Goal: Task Accomplishment & Management: Complete application form

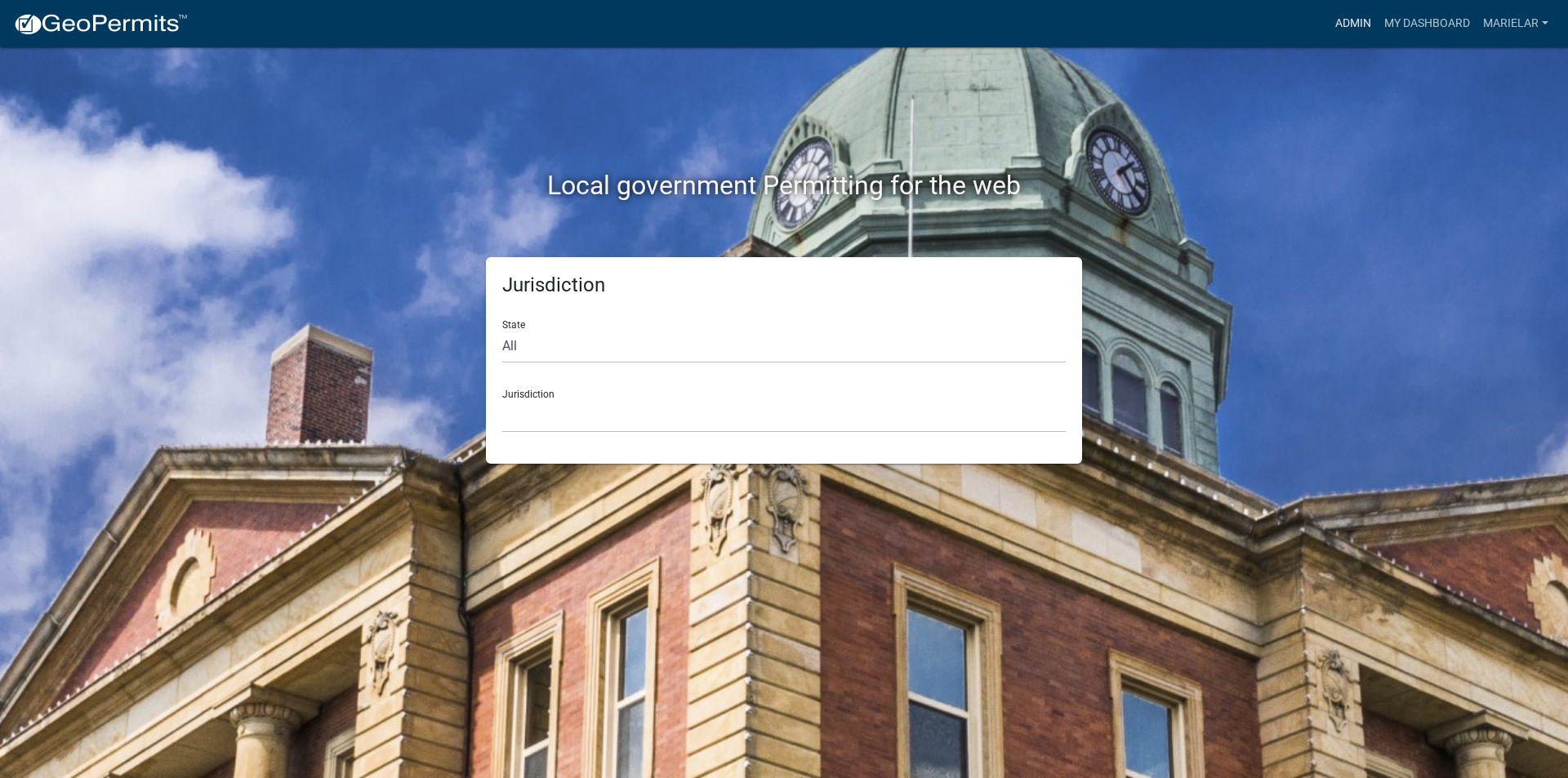
click at [1344, 24] on link "Admin" at bounding box center [1353, 24] width 49 height 31
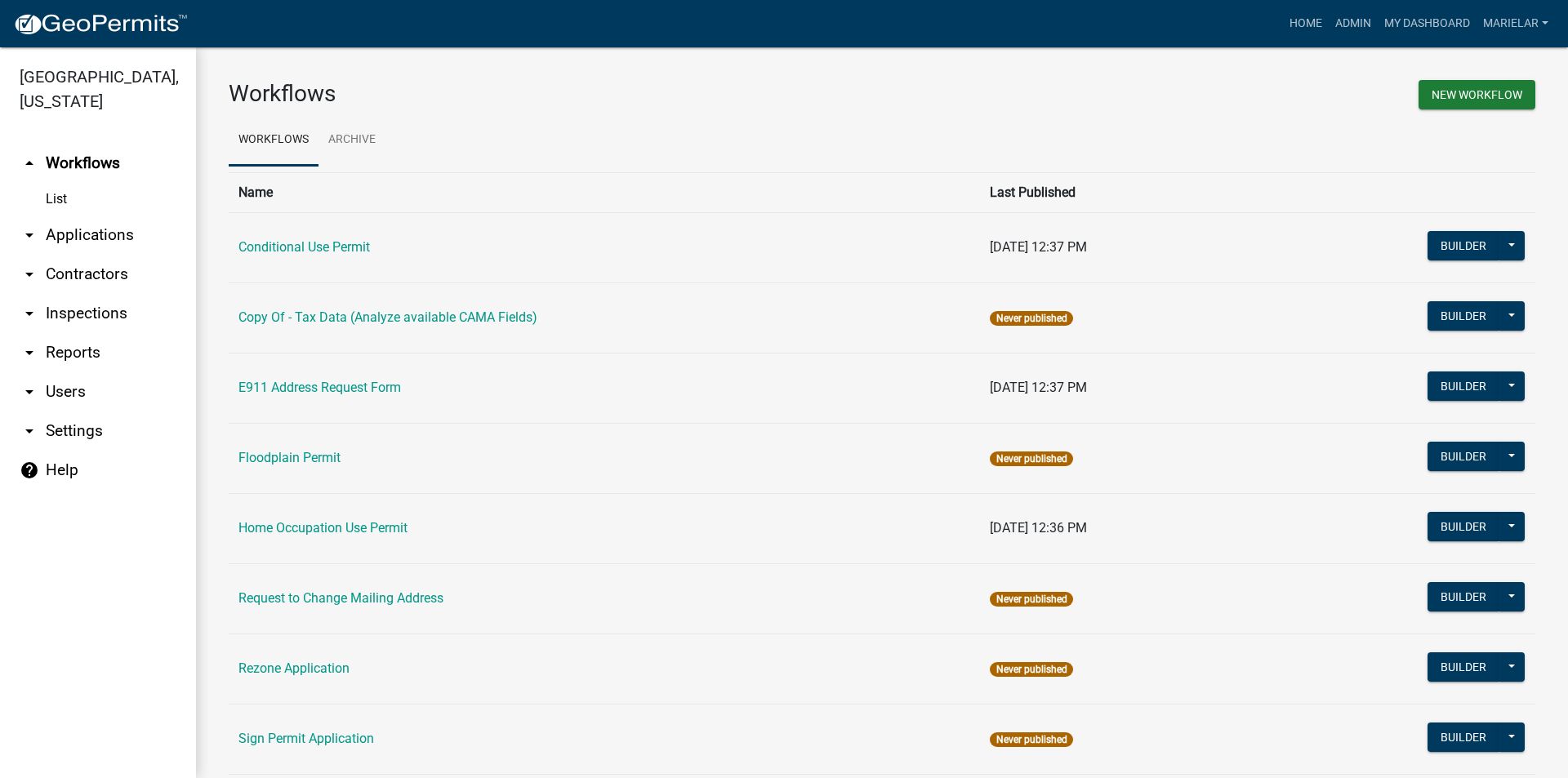
click at [29, 225] on icon "arrow_drop_down" at bounding box center [29, 235] width 20 height 20
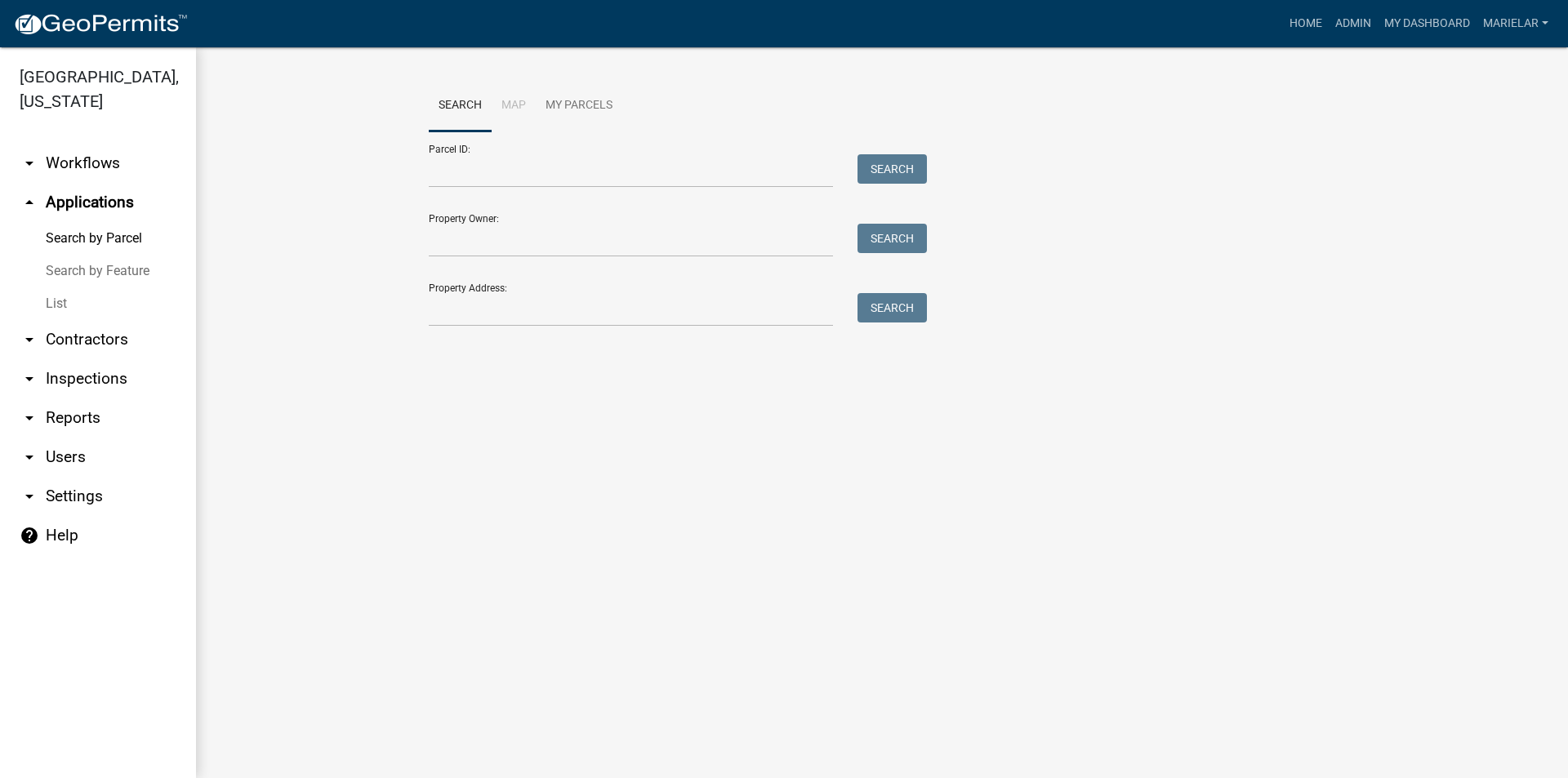
click at [57, 287] on link "List" at bounding box center [98, 303] width 196 height 33
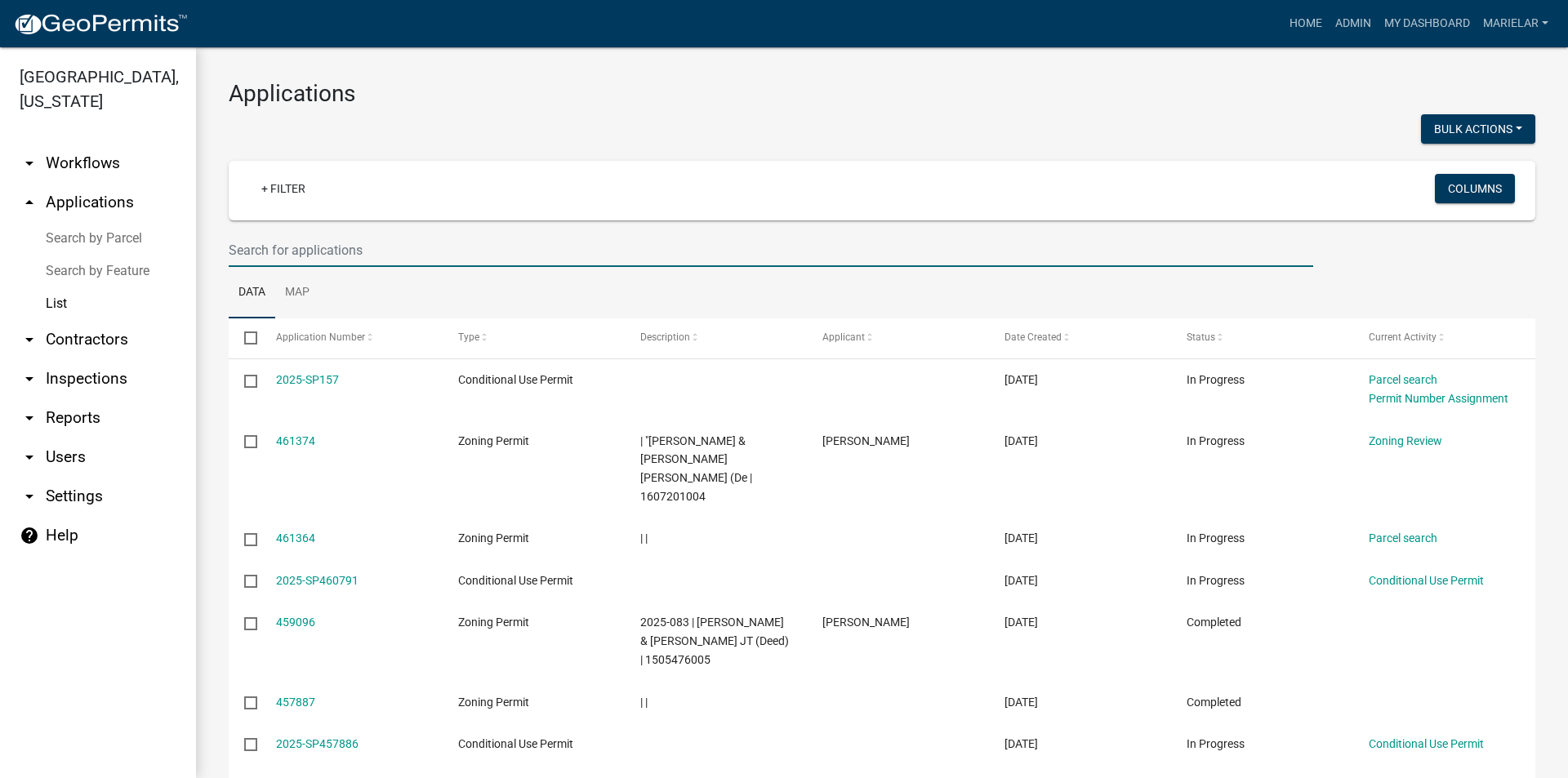
click at [356, 251] on input "text" at bounding box center [771, 250] width 1085 height 33
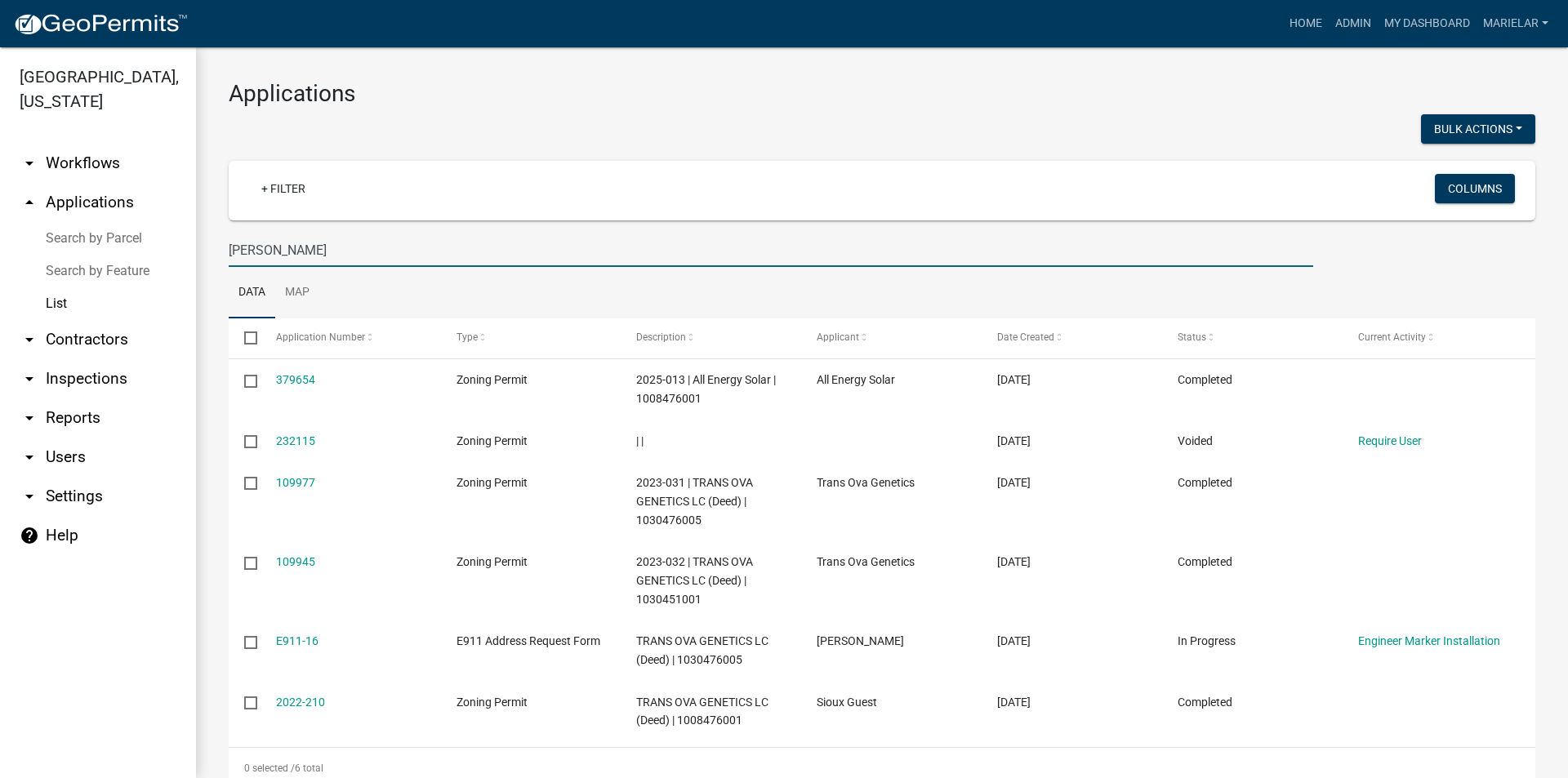
type input "tran"
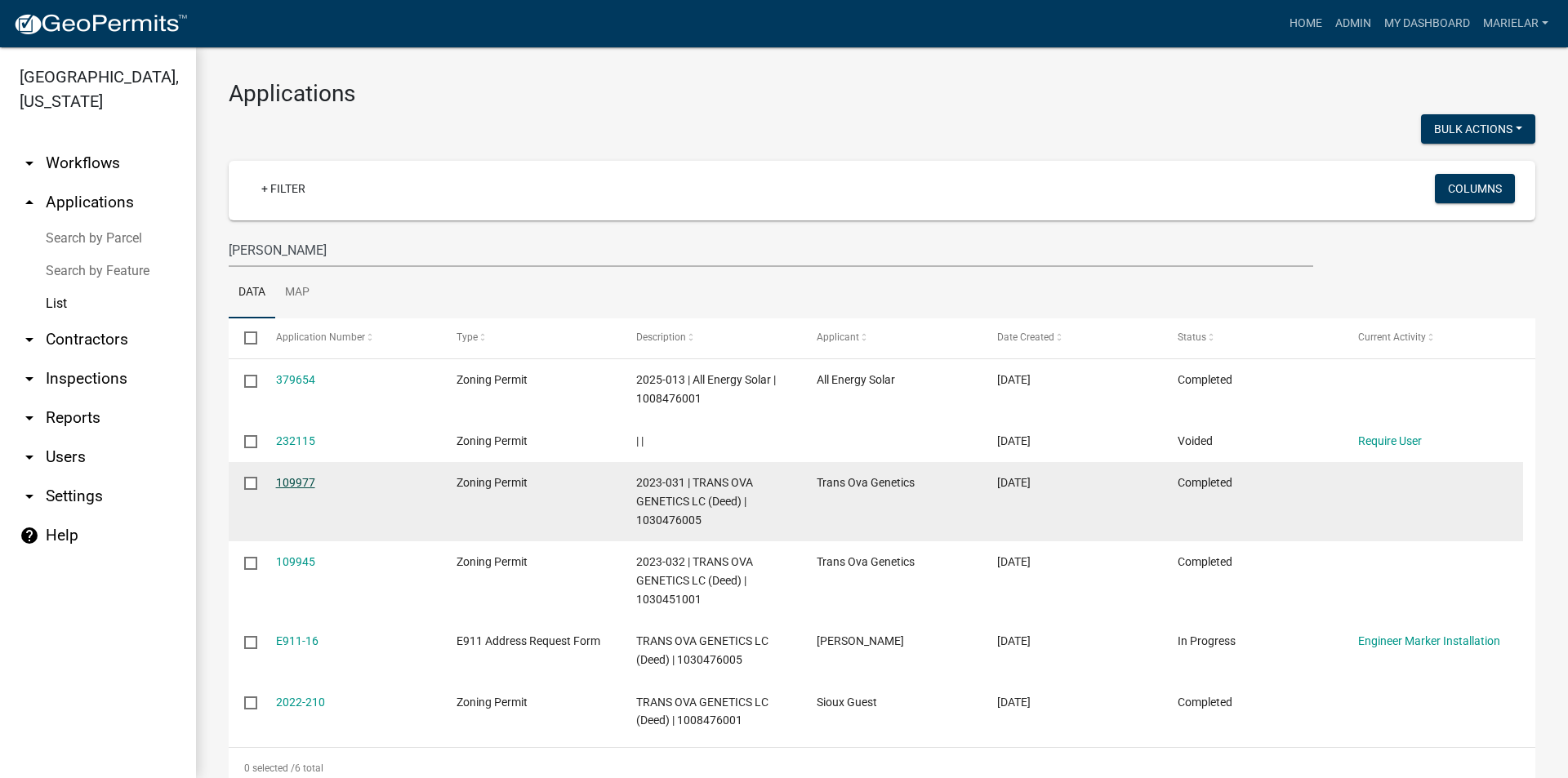
click at [308, 484] on link "109977" at bounding box center [296, 482] width 39 height 13
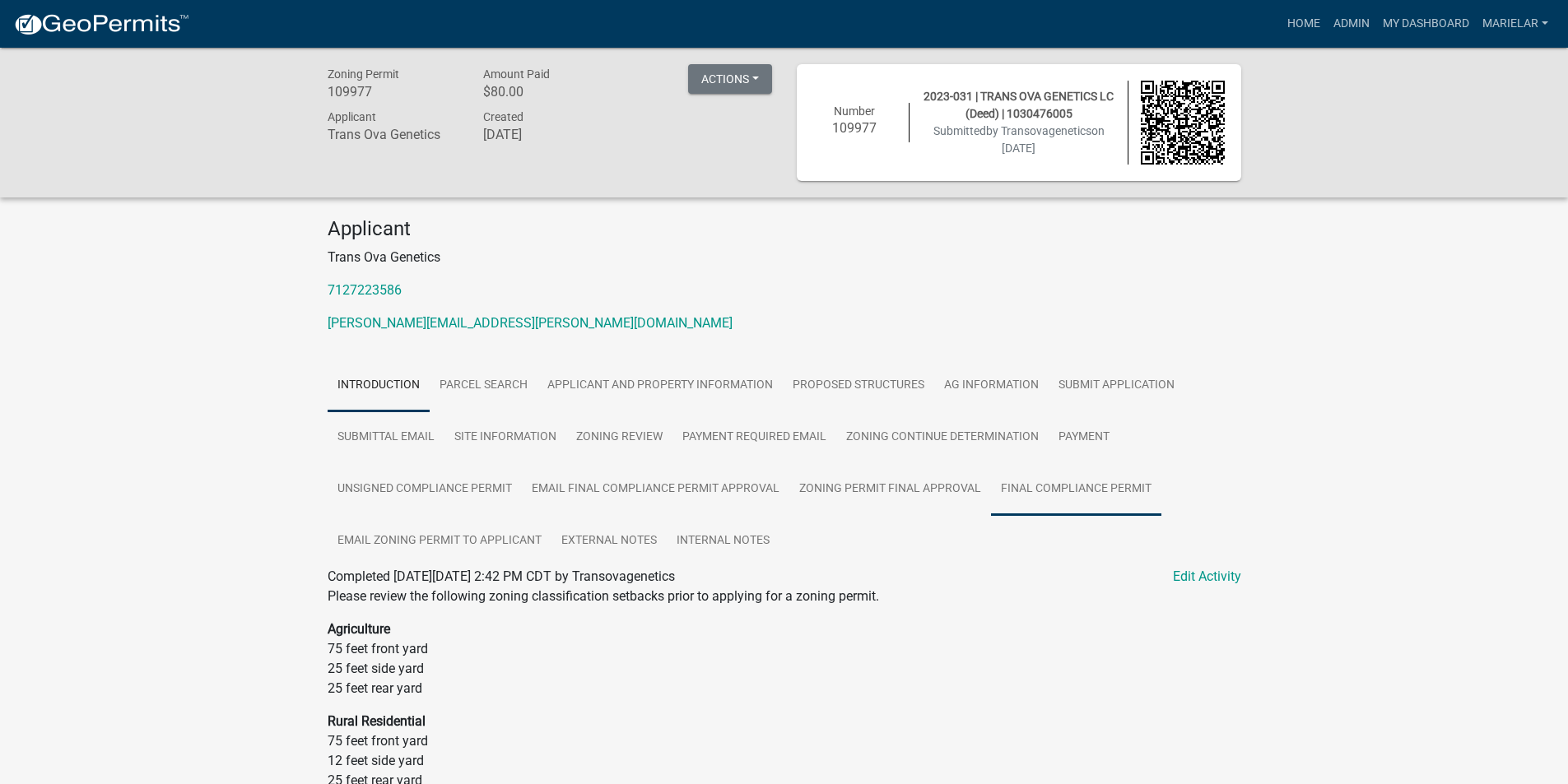
click at [1084, 485] on link "Final Compliance Permit" at bounding box center [1076, 490] width 170 height 53
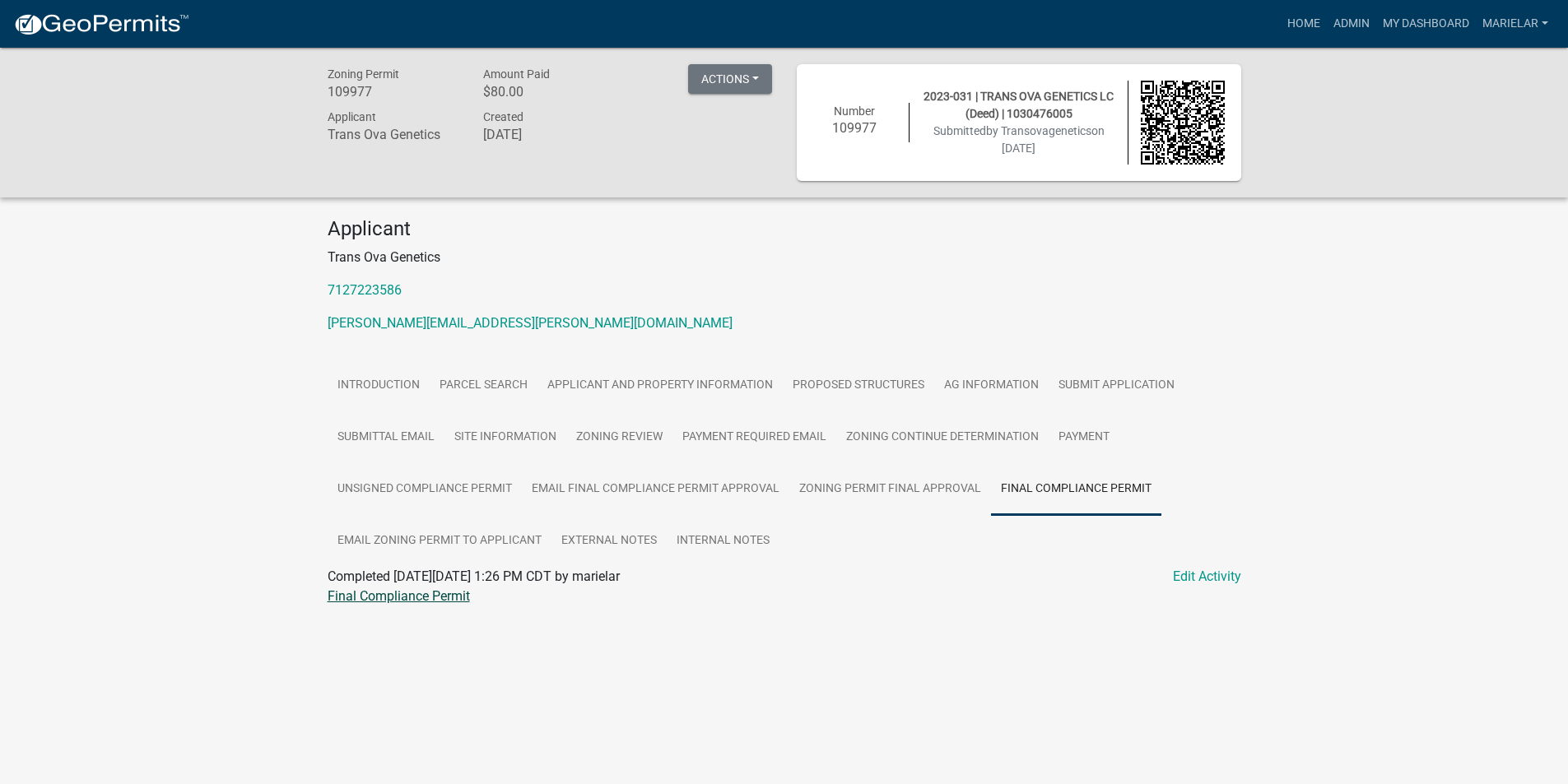
click at [456, 597] on link "Final Compliance Permit" at bounding box center [398, 596] width 143 height 16
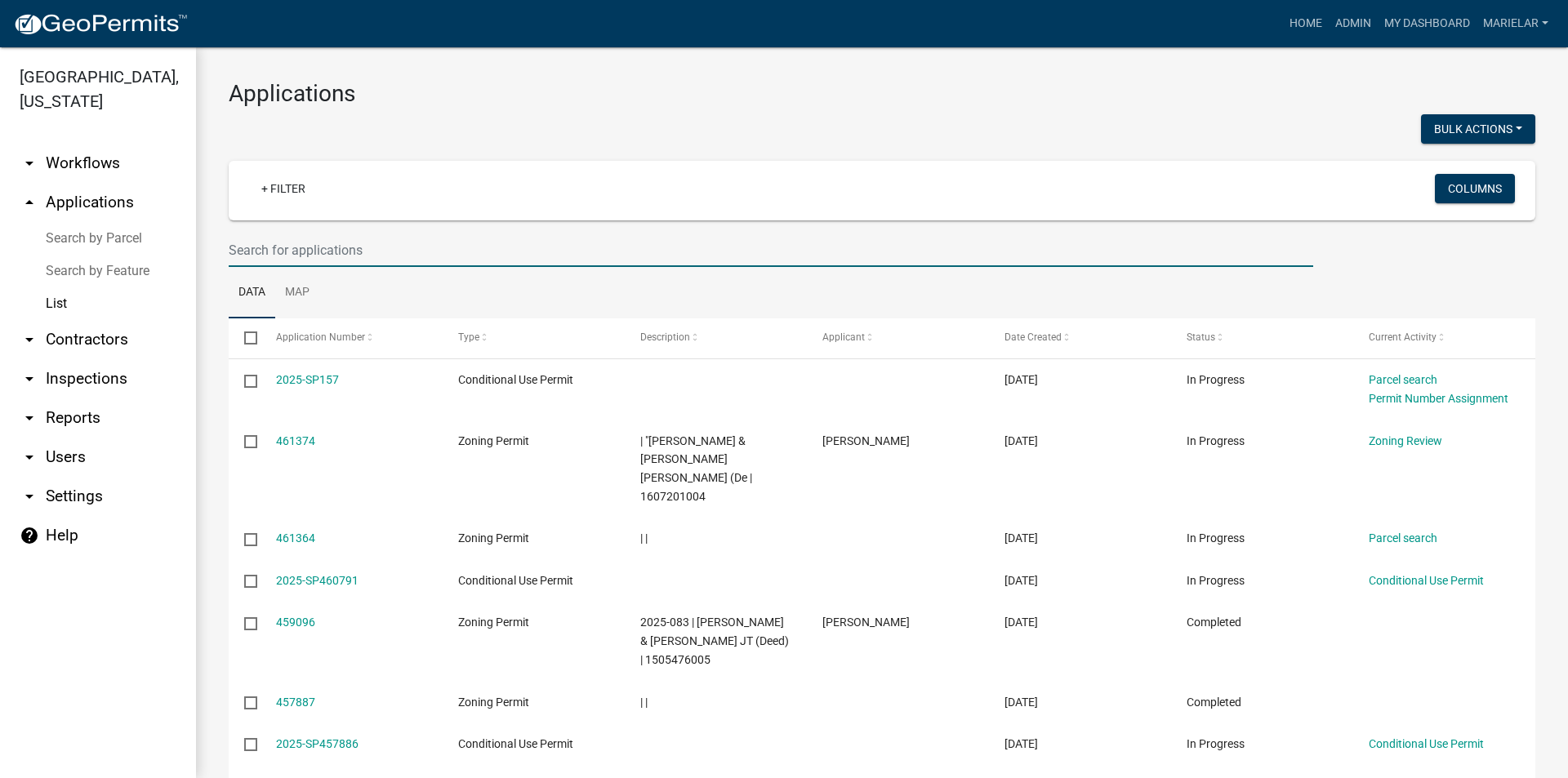
click at [488, 257] on input "text" at bounding box center [771, 250] width 1085 height 33
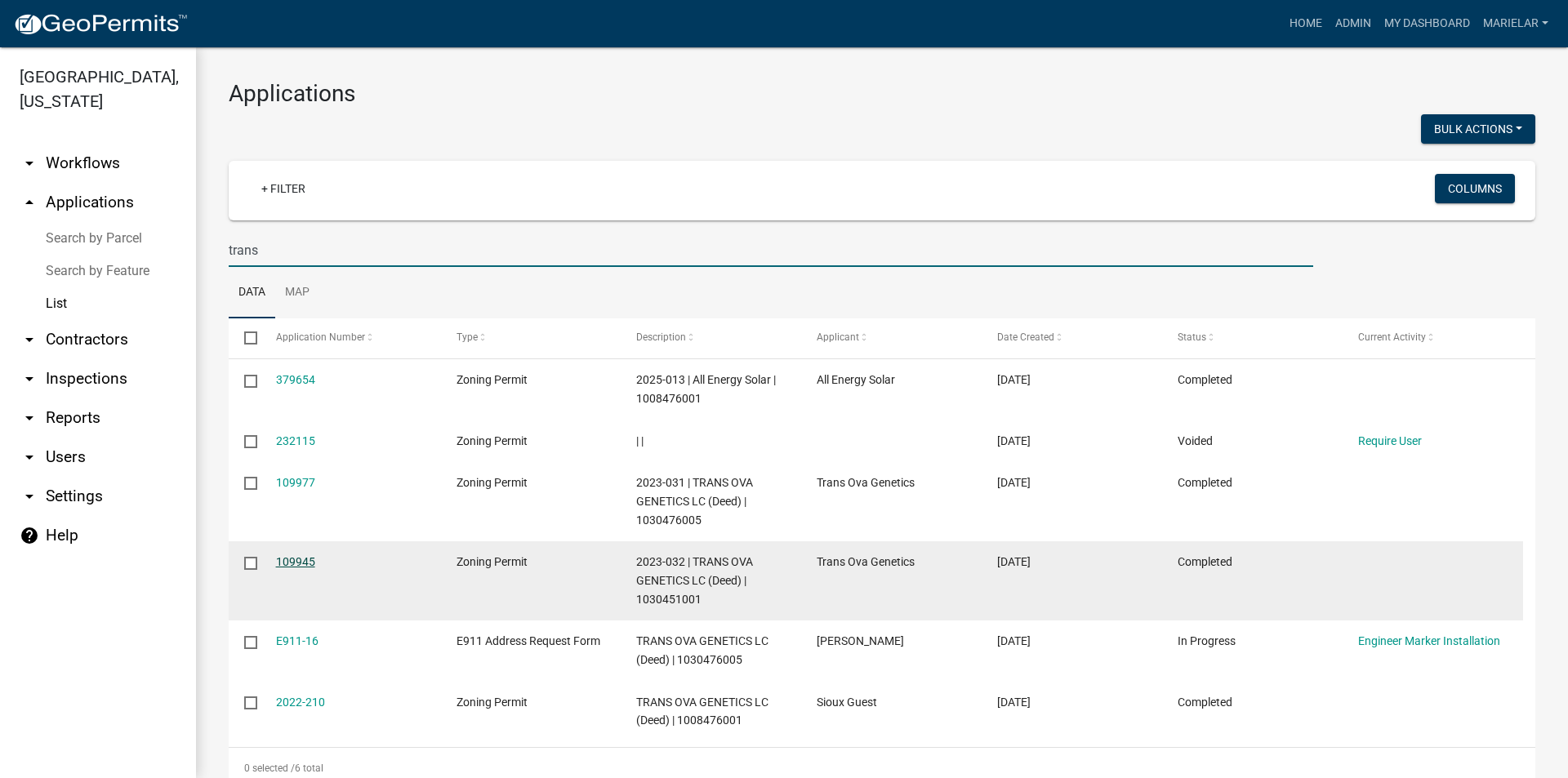
type input "trans"
click at [298, 558] on link "109945" at bounding box center [296, 561] width 39 height 13
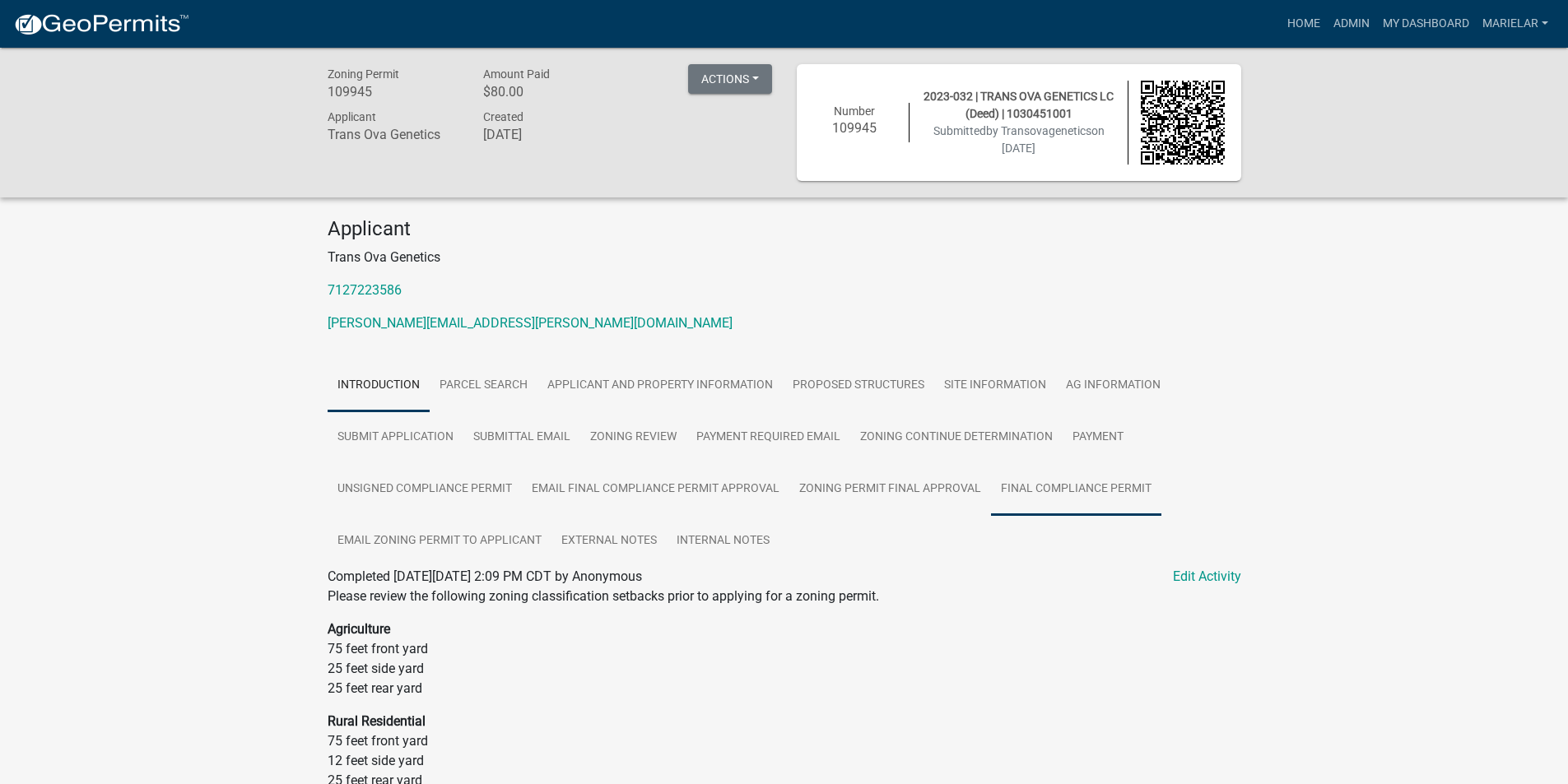
click at [1043, 489] on link "Final Compliance Permit" at bounding box center [1076, 490] width 170 height 53
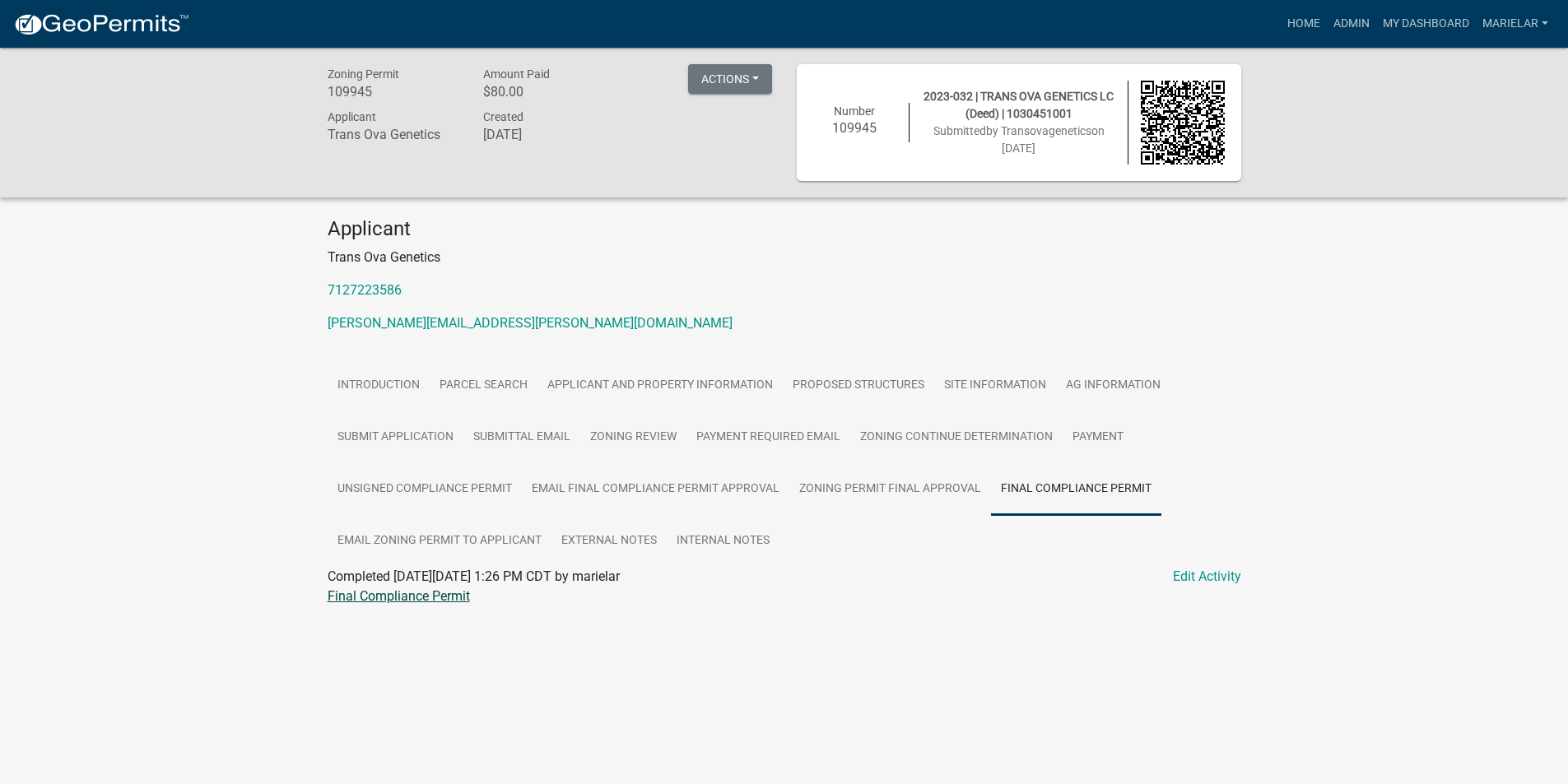
click at [416, 598] on link "Final Compliance Permit" at bounding box center [398, 596] width 143 height 16
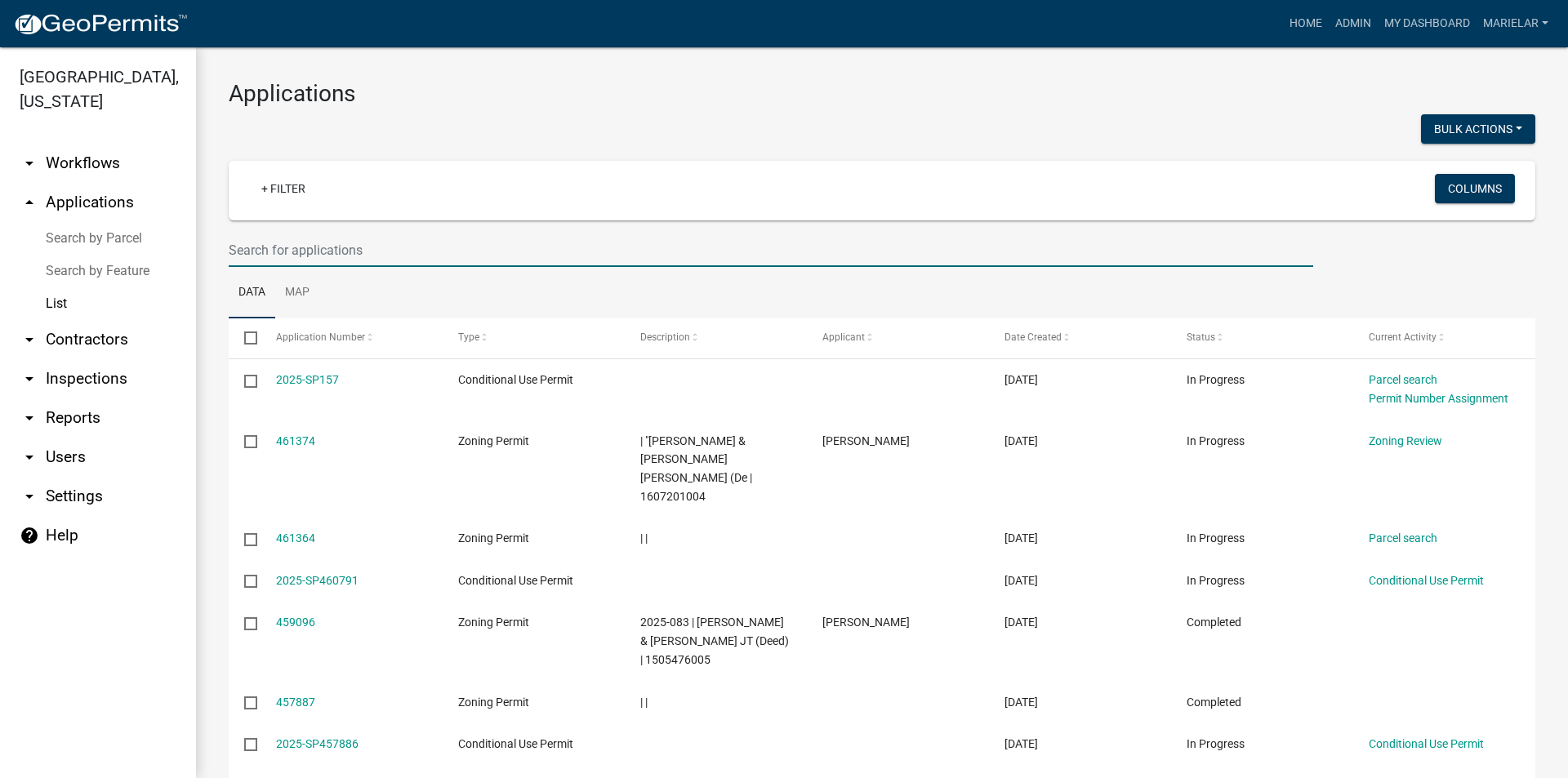
click at [345, 248] on input "text" at bounding box center [771, 250] width 1085 height 33
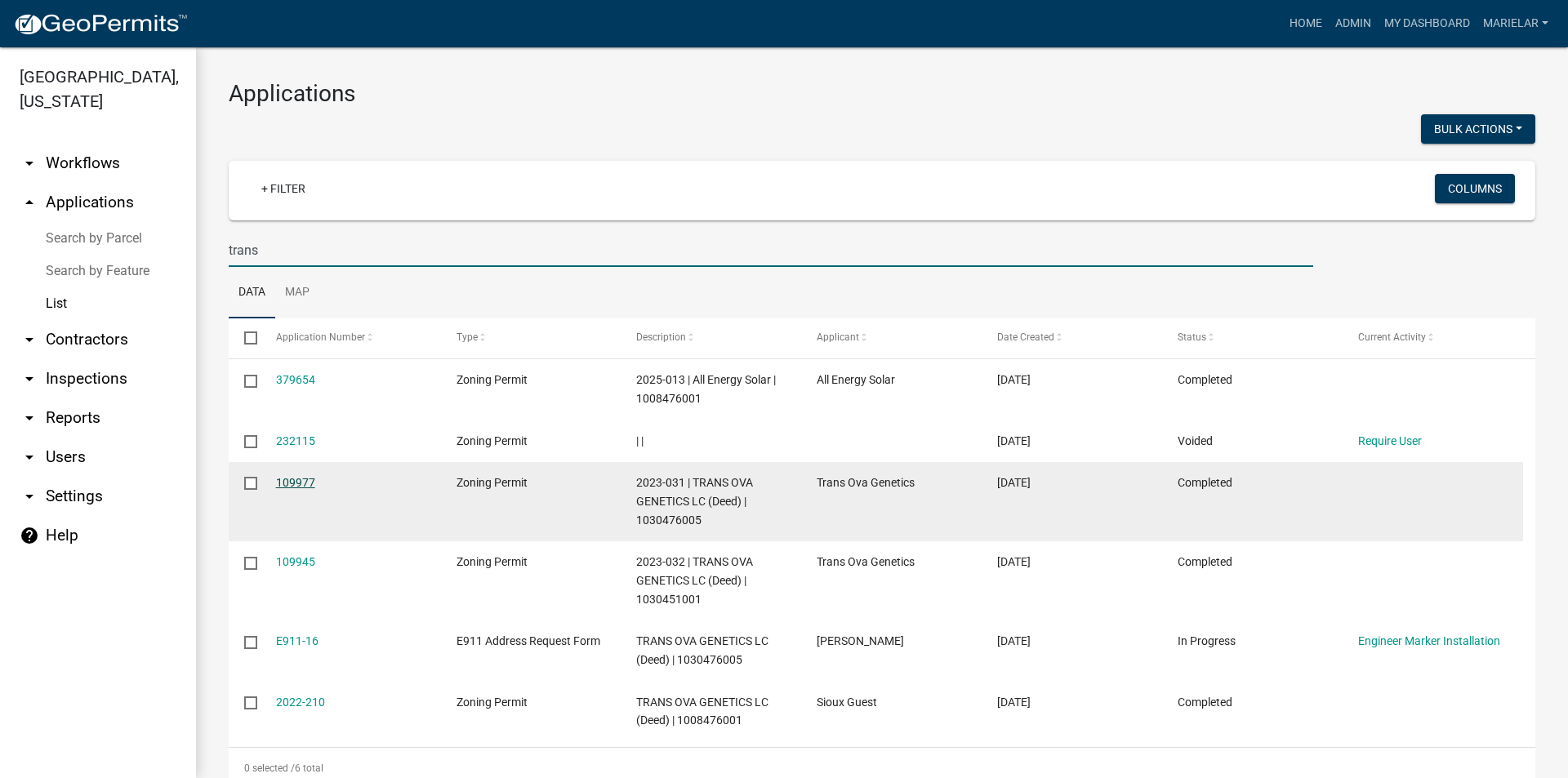
type input "trans"
click at [301, 482] on link "109977" at bounding box center [296, 482] width 39 height 13
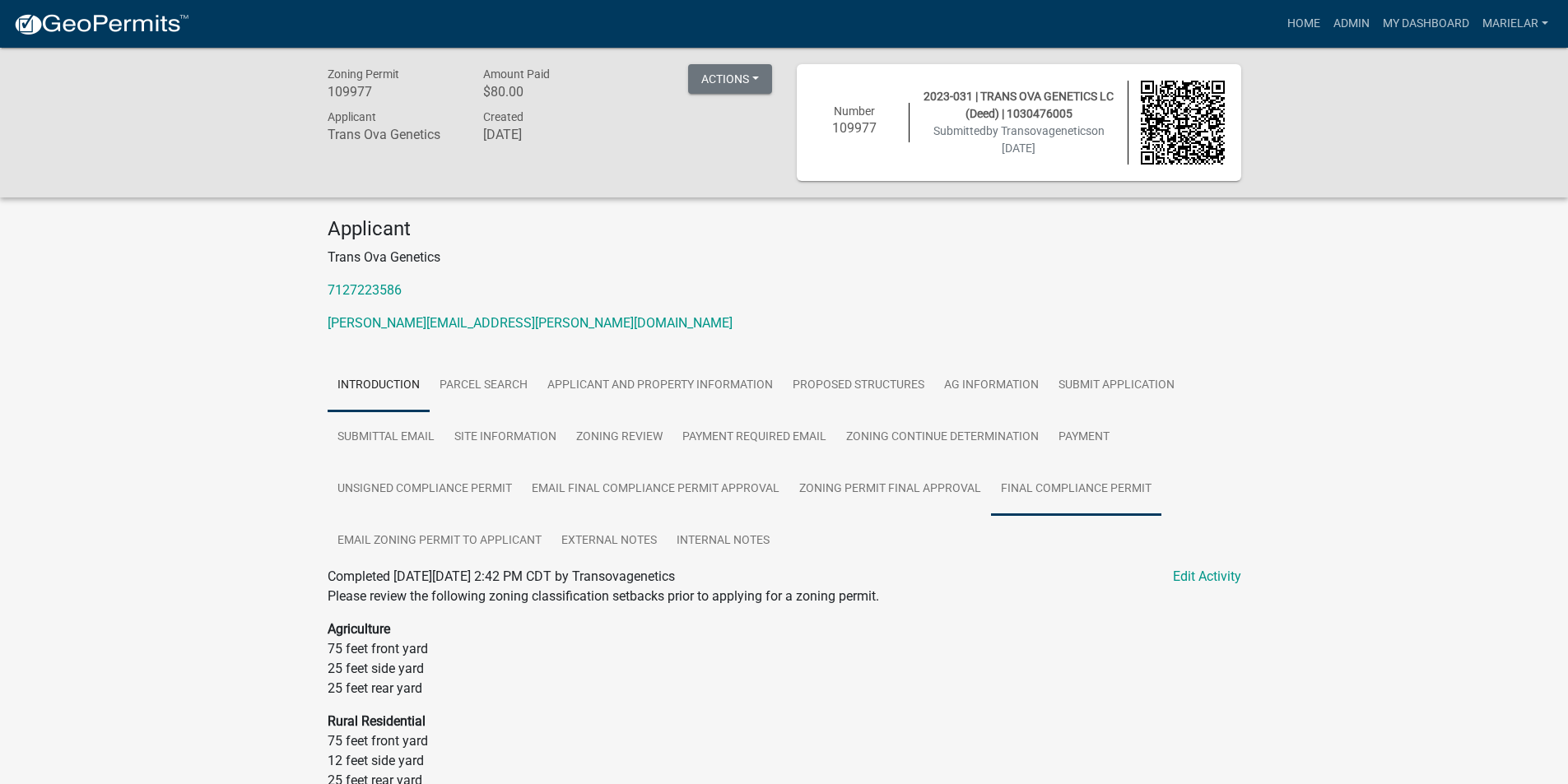
click at [1032, 482] on link "Final Compliance Permit" at bounding box center [1076, 490] width 170 height 53
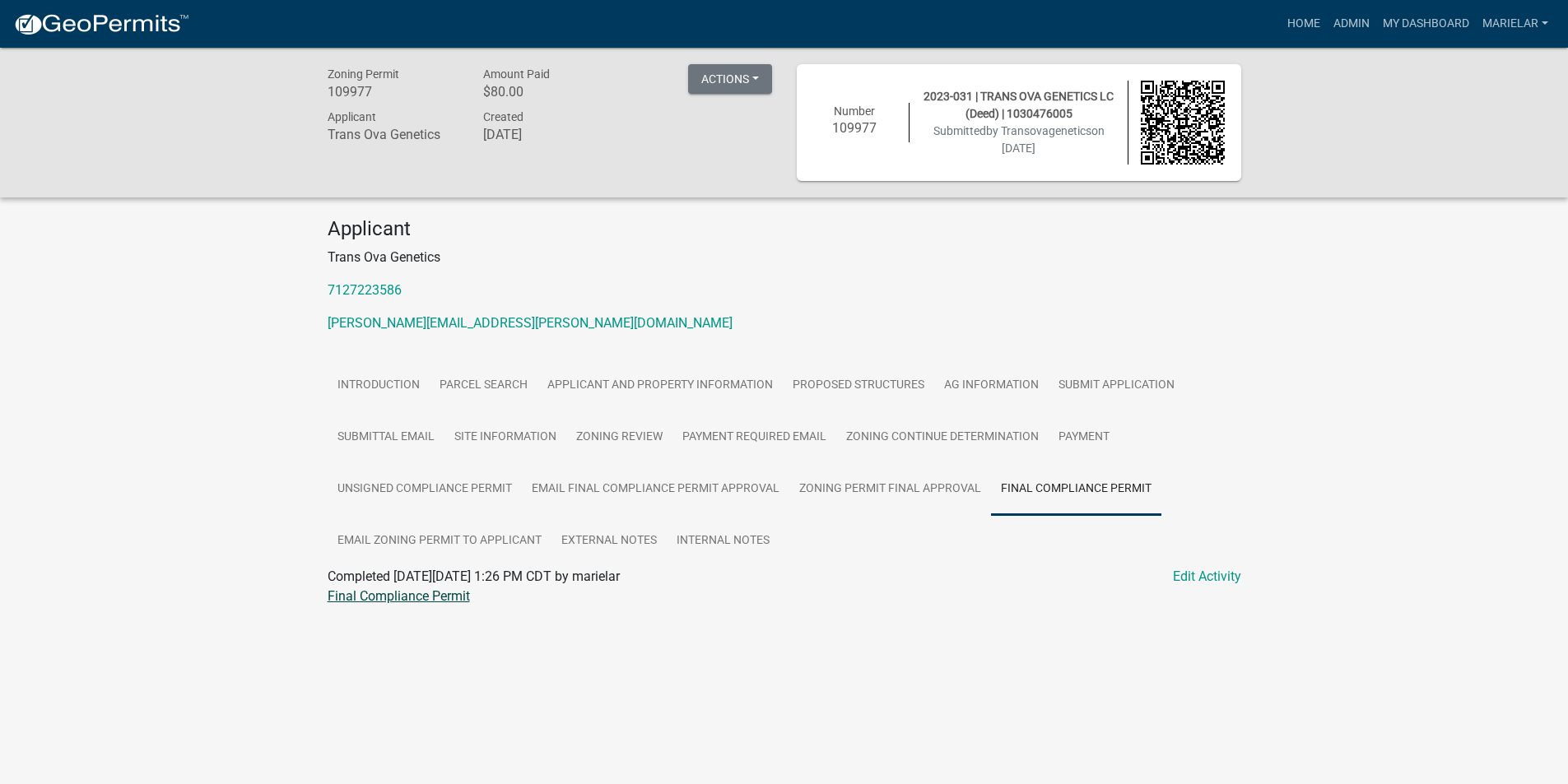
click at [422, 594] on link "Final Compliance Permit" at bounding box center [398, 596] width 143 height 16
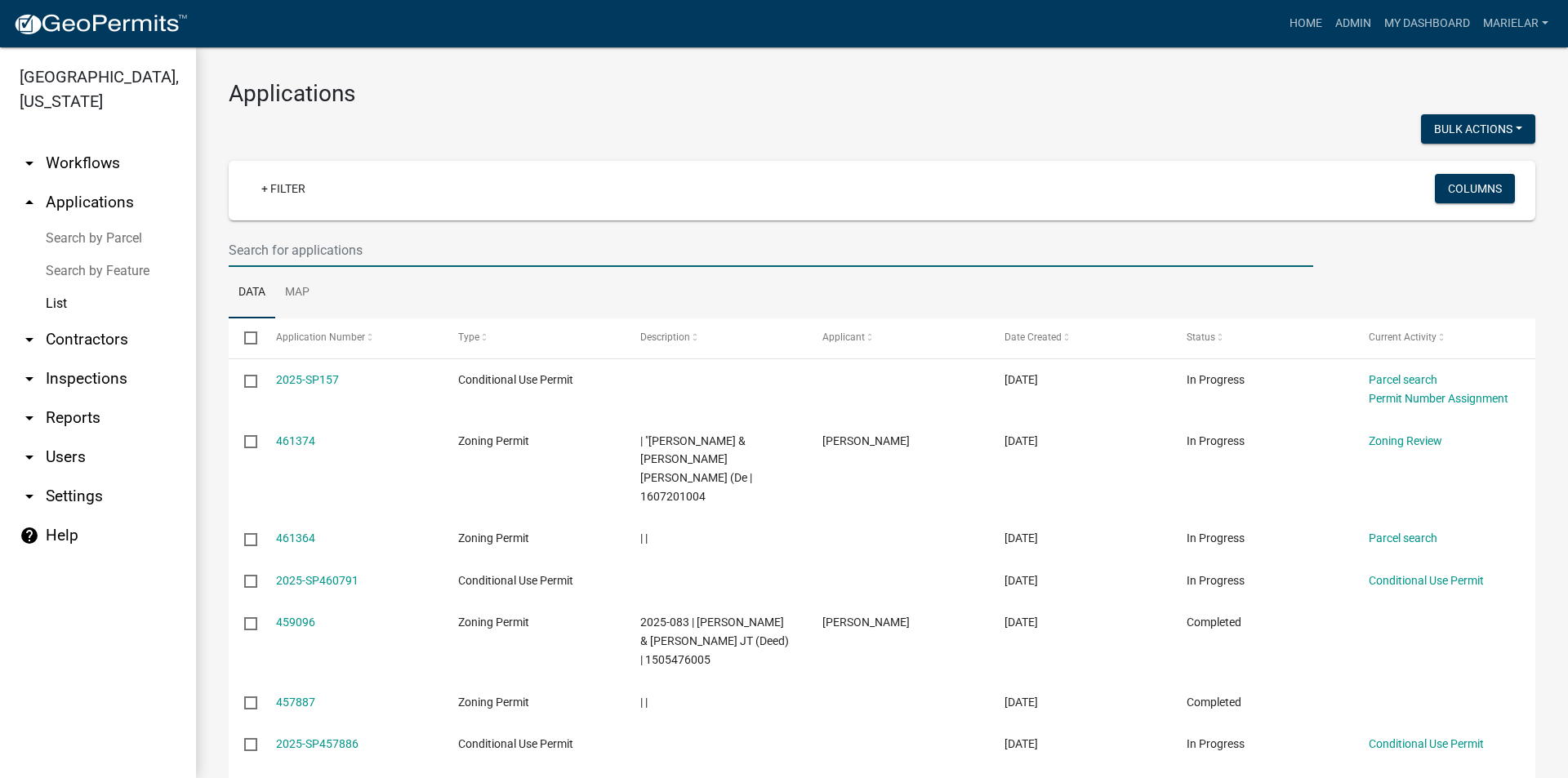
click at [362, 258] on input "text" at bounding box center [771, 250] width 1085 height 33
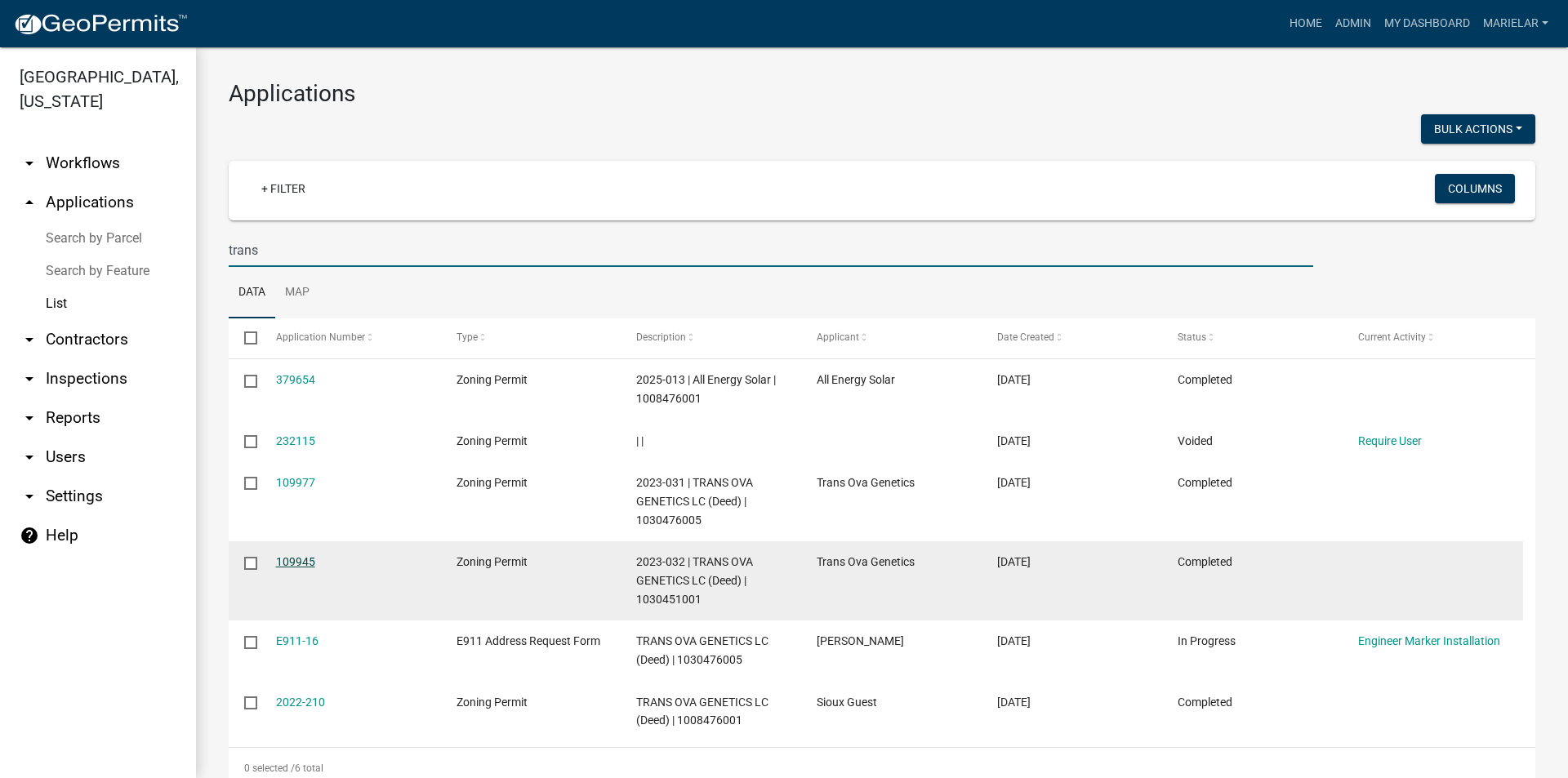
type input "trans"
click at [298, 567] on link "109945" at bounding box center [296, 561] width 39 height 13
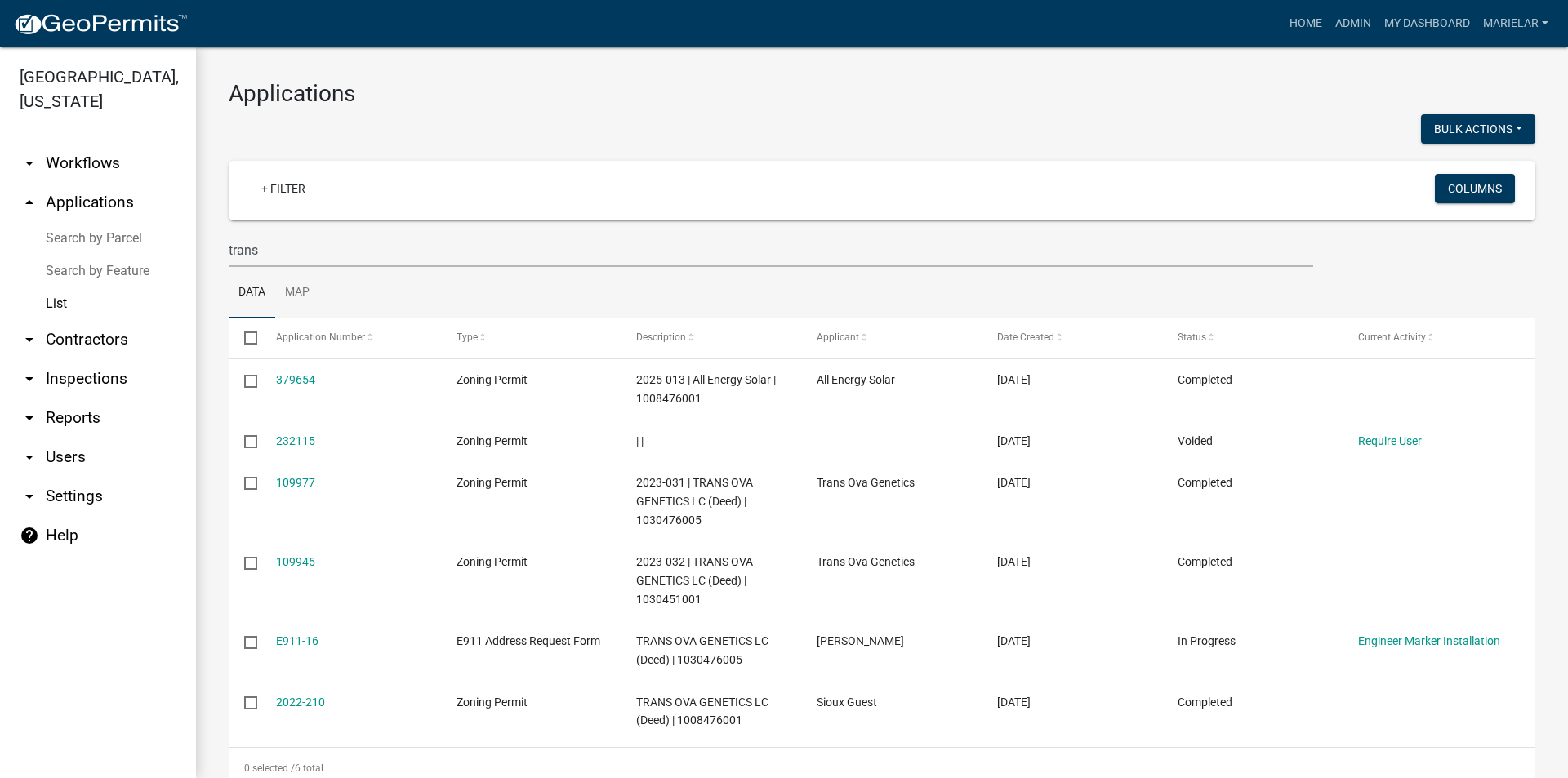
click at [299, 567] on body "Internet Explorer does NOT work with GeoPermits. Get a new browser for more sec…" at bounding box center [784, 389] width 1568 height 778
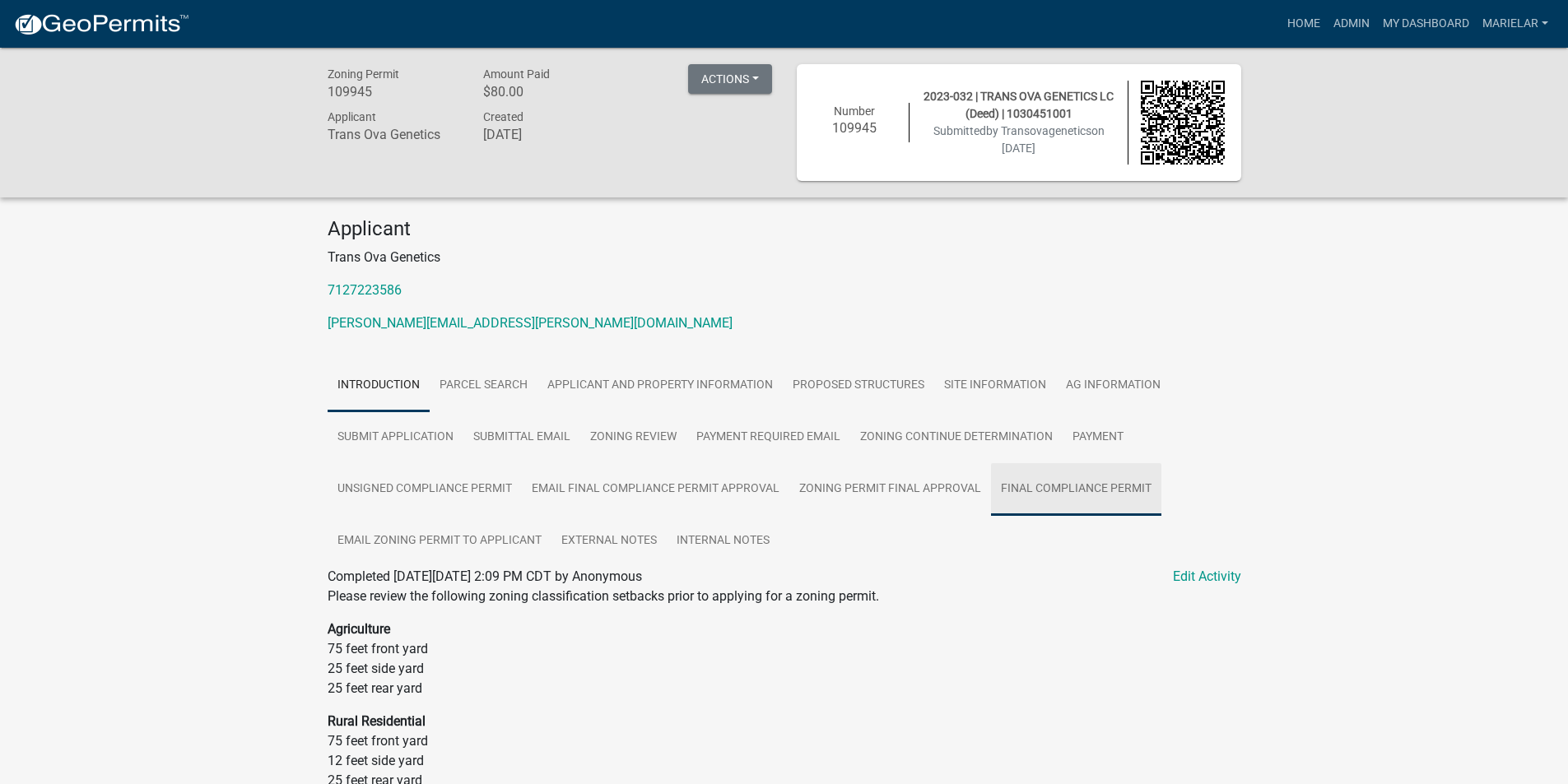
drag, startPoint x: 307, startPoint y: 571, endPoint x: 1089, endPoint y: 490, distance: 786.2
click at [1089, 490] on link "Final Compliance Permit" at bounding box center [1076, 490] width 170 height 53
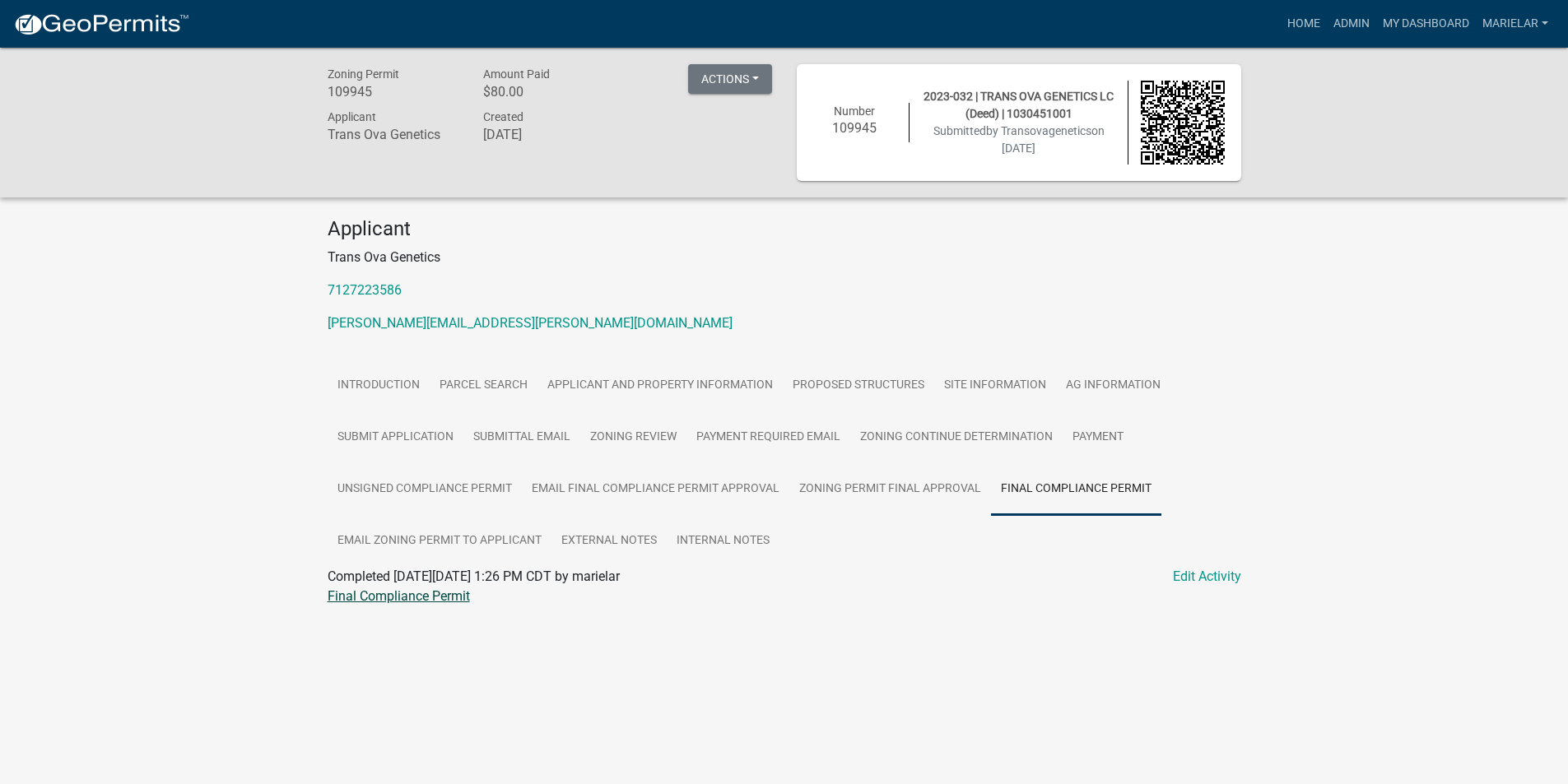
click at [367, 597] on link "Final Compliance Permit" at bounding box center [398, 596] width 143 height 16
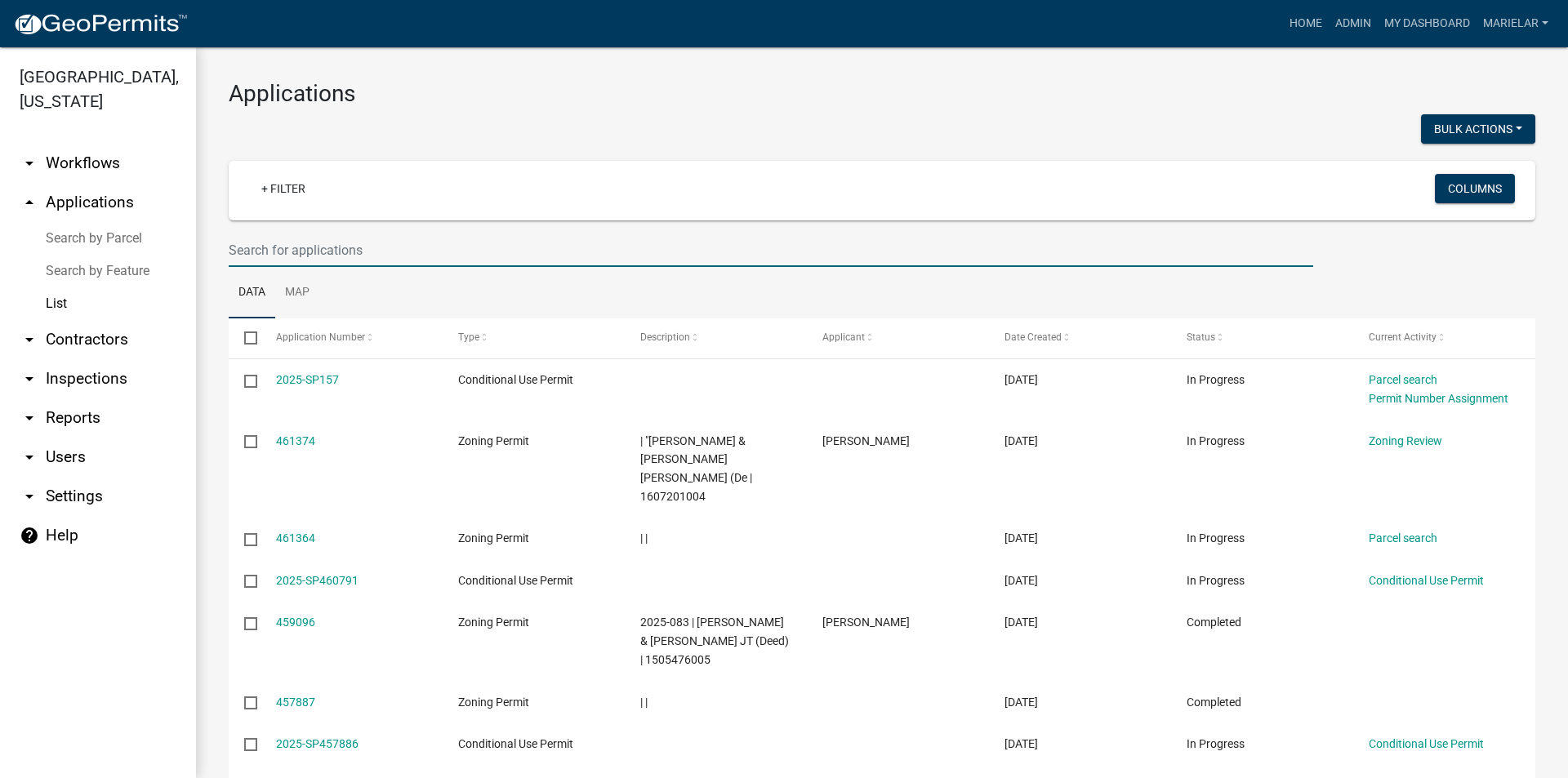
drag, startPoint x: 327, startPoint y: 248, endPoint x: 308, endPoint y: 248, distance: 19.0
click at [308, 248] on input "text" at bounding box center [771, 250] width 1085 height 33
type input "rem"
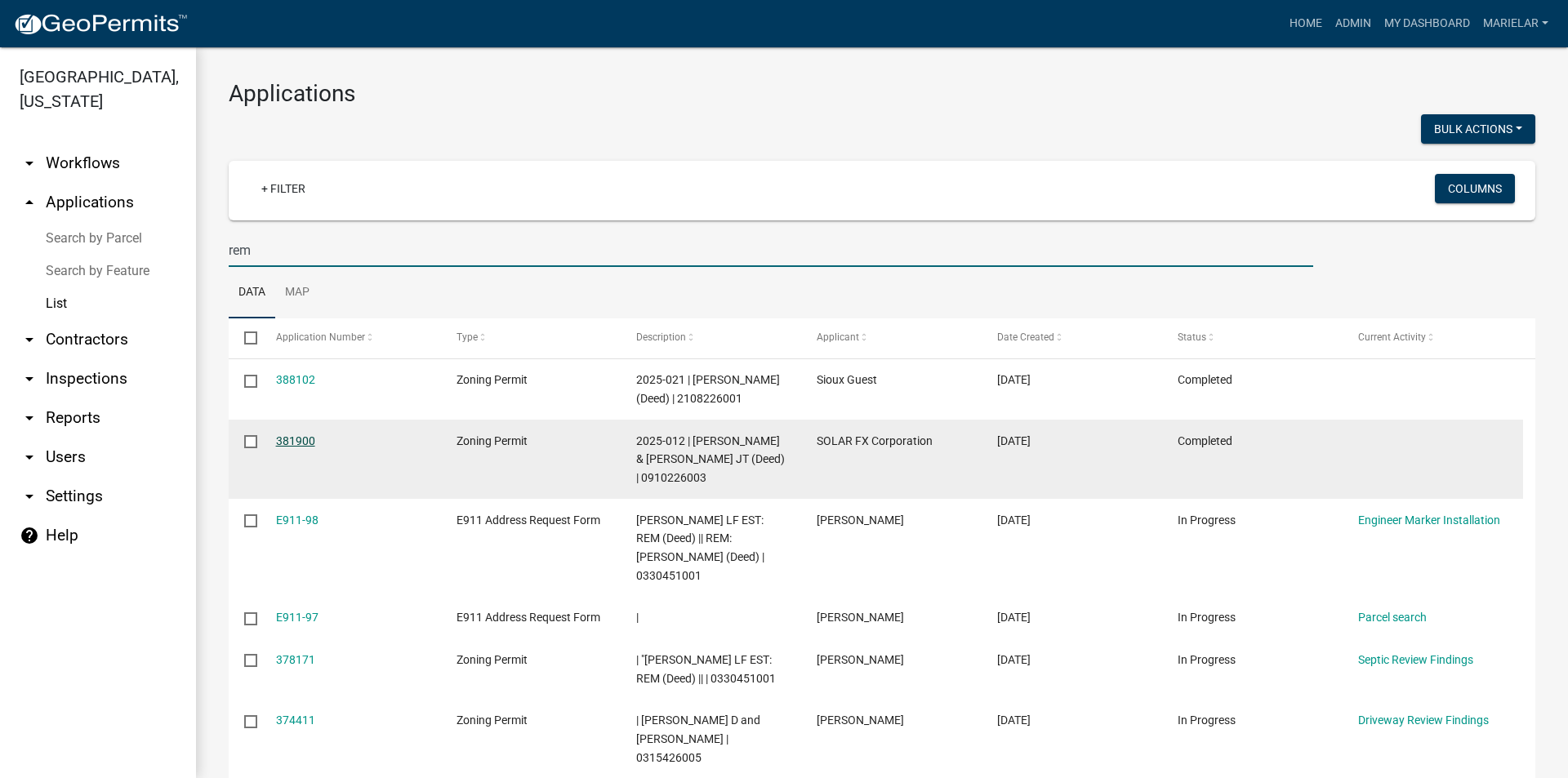
click at [306, 447] on link "381900" at bounding box center [296, 440] width 39 height 13
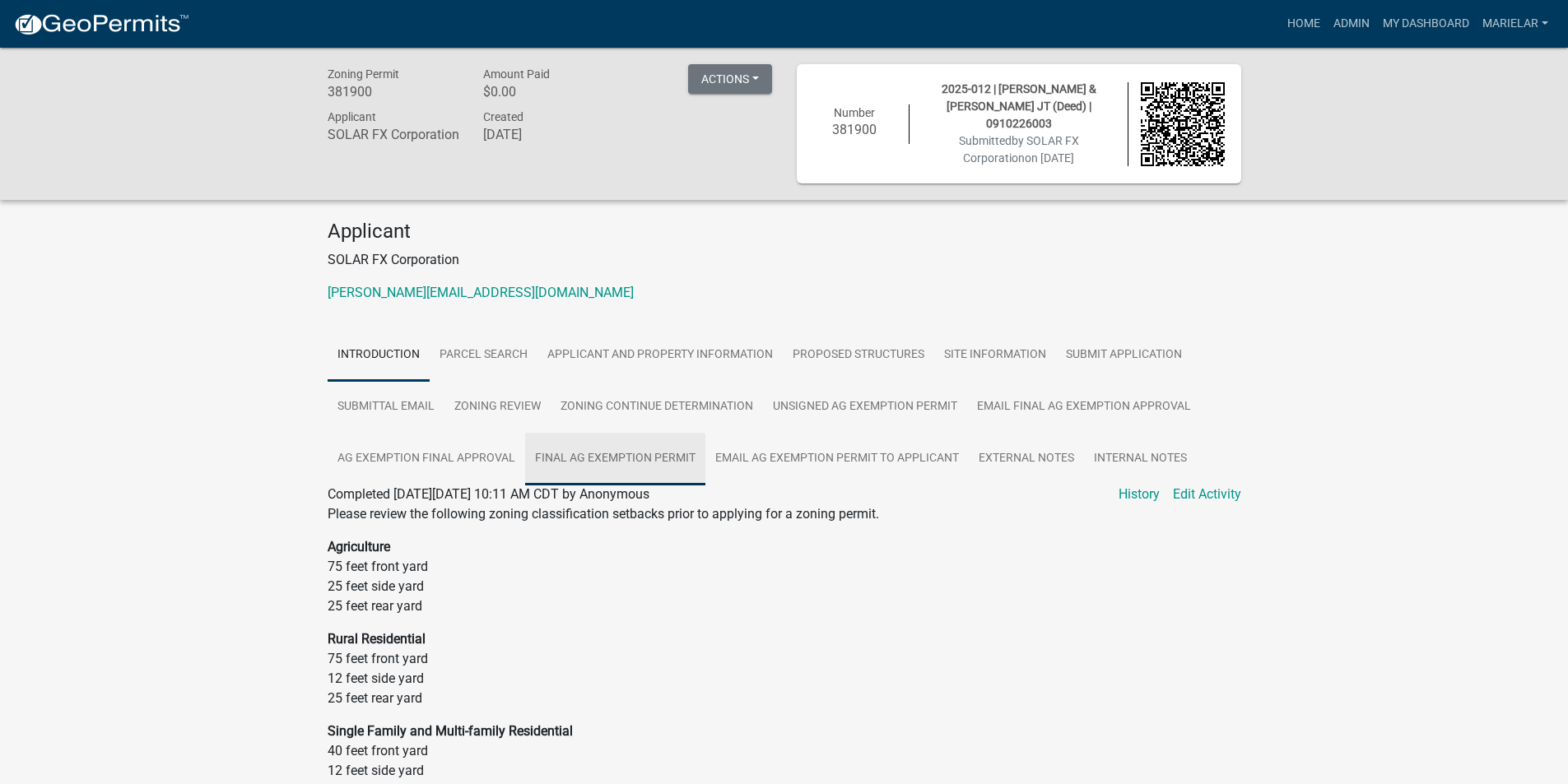
click at [594, 461] on link "Final Ag Exemption Permit" at bounding box center [615, 458] width 181 height 53
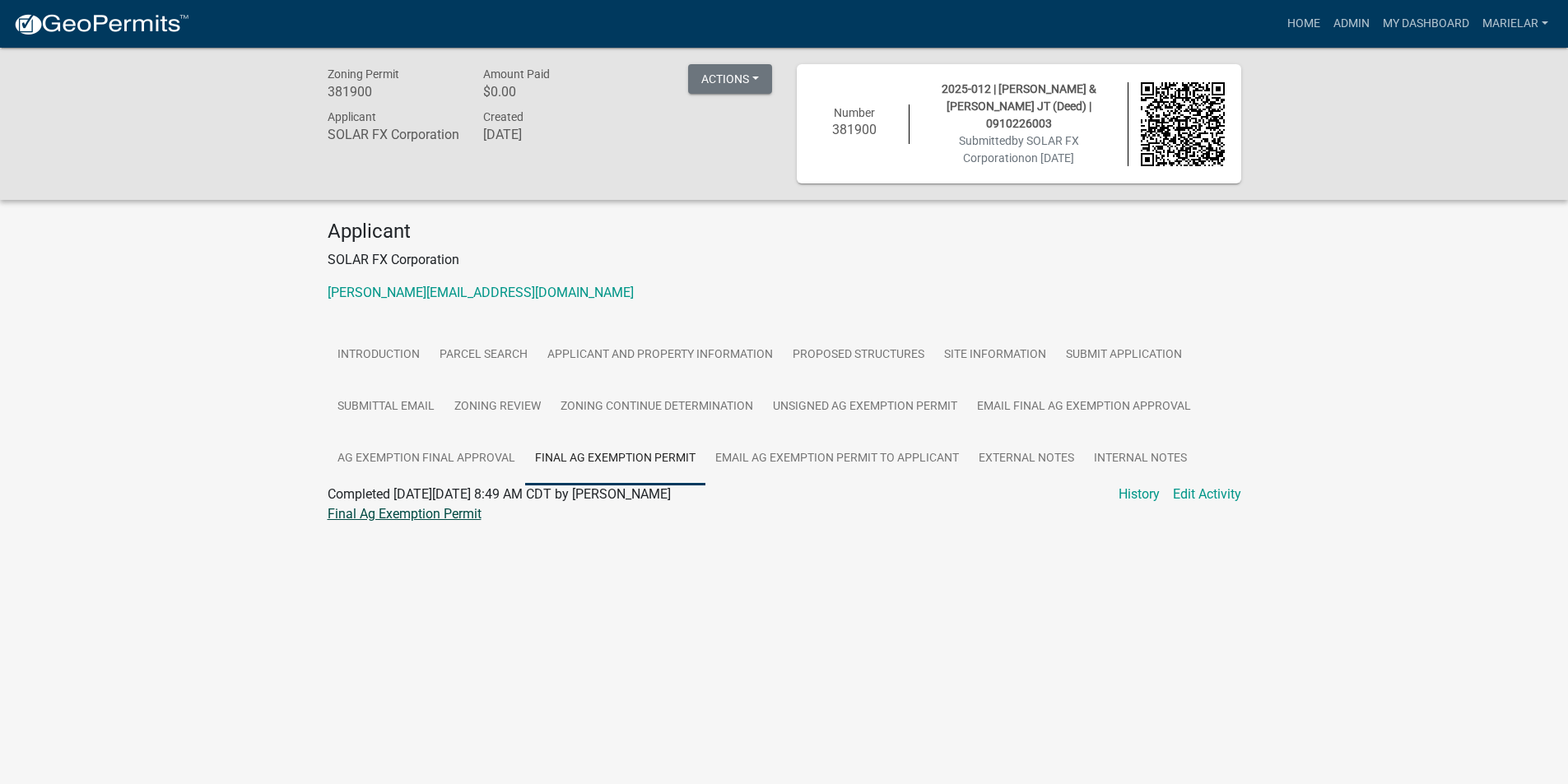
click at [422, 509] on link "Final Ag Exemption Permit" at bounding box center [404, 514] width 154 height 16
click at [1031, 361] on link "Site Information" at bounding box center [995, 355] width 122 height 53
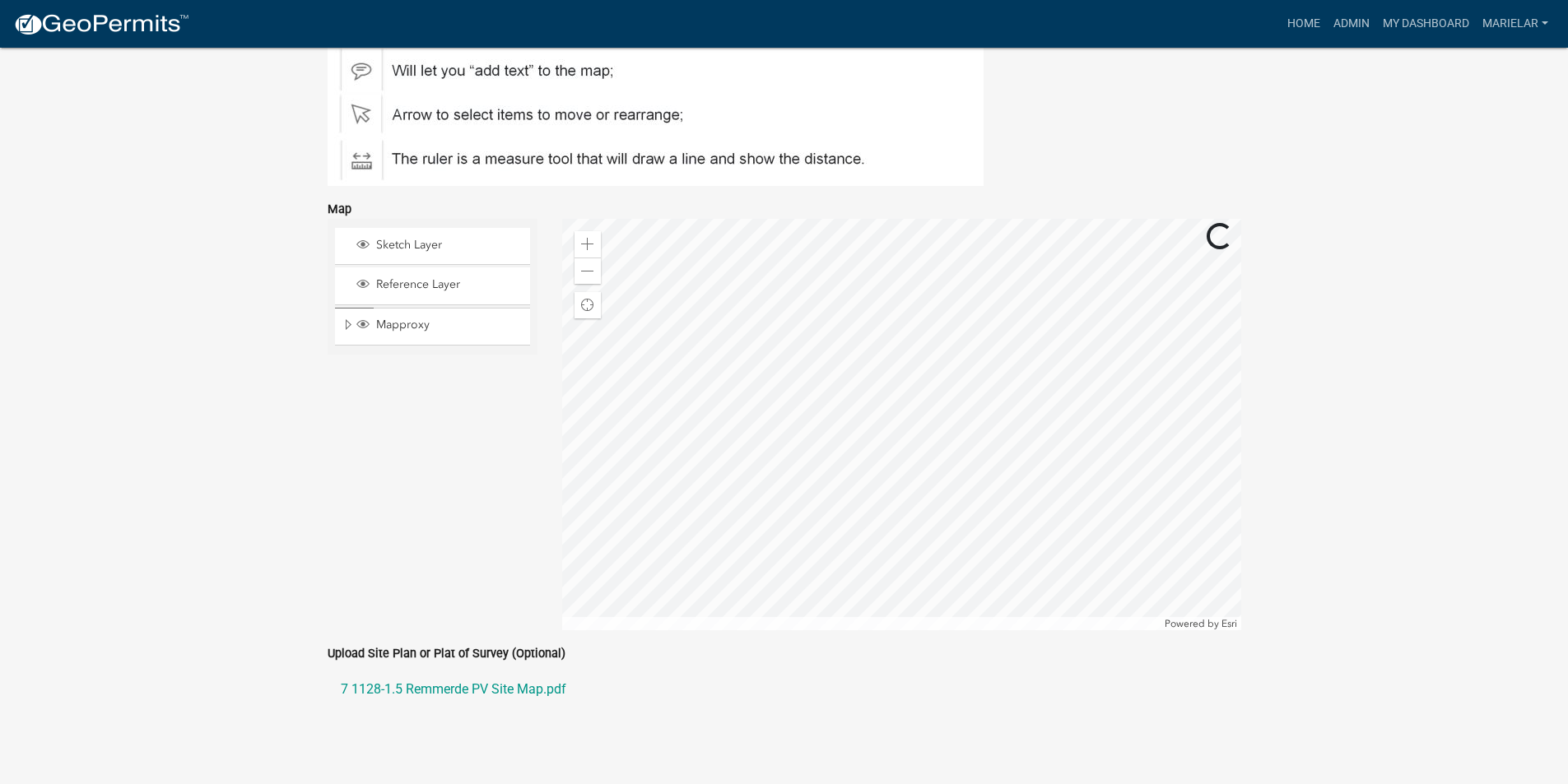
scroll to position [588, 0]
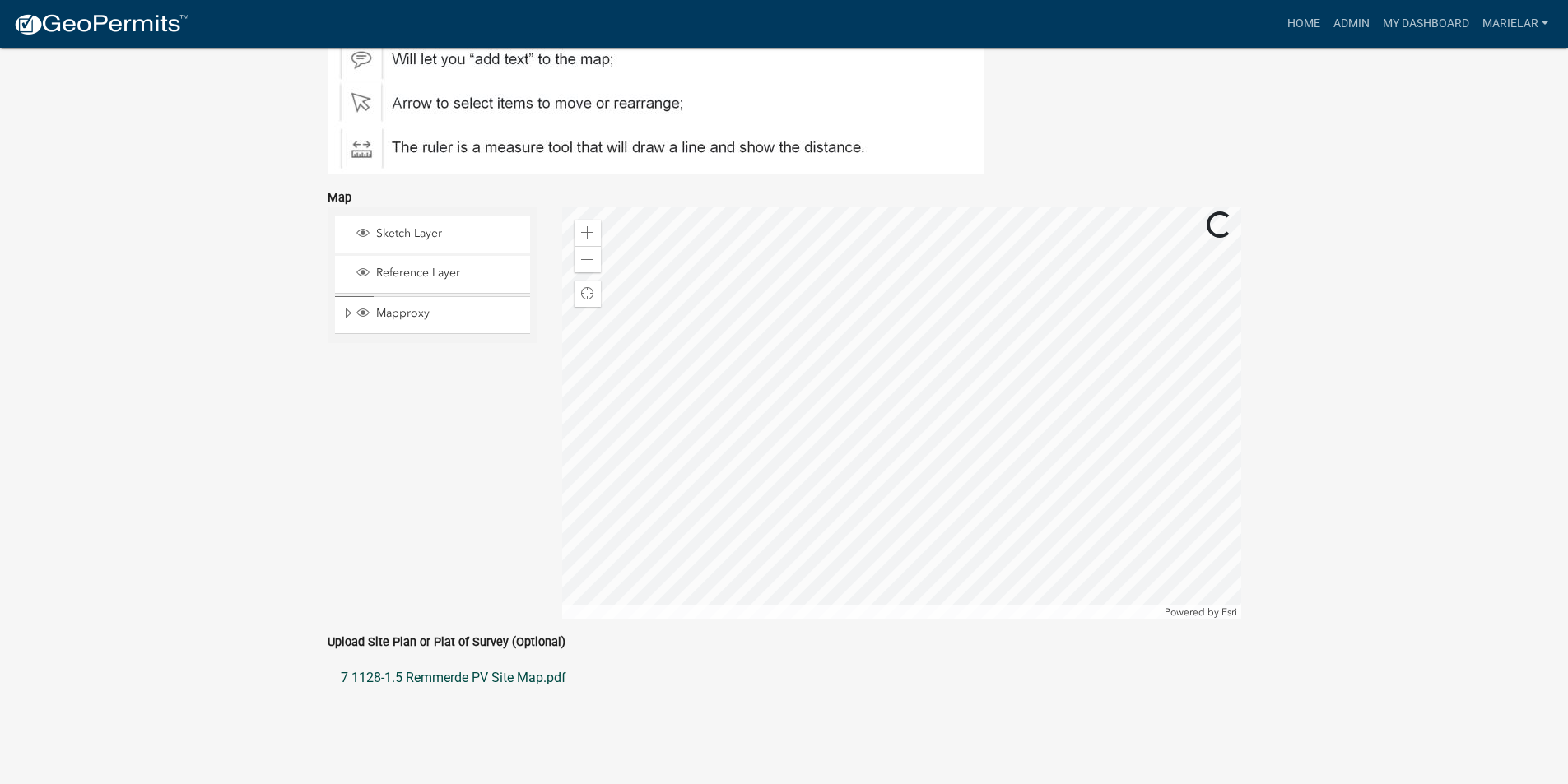
click at [485, 679] on link "7 1128-1.5 Remmerde PV Site Map.pdf" at bounding box center [784, 678] width 914 height 40
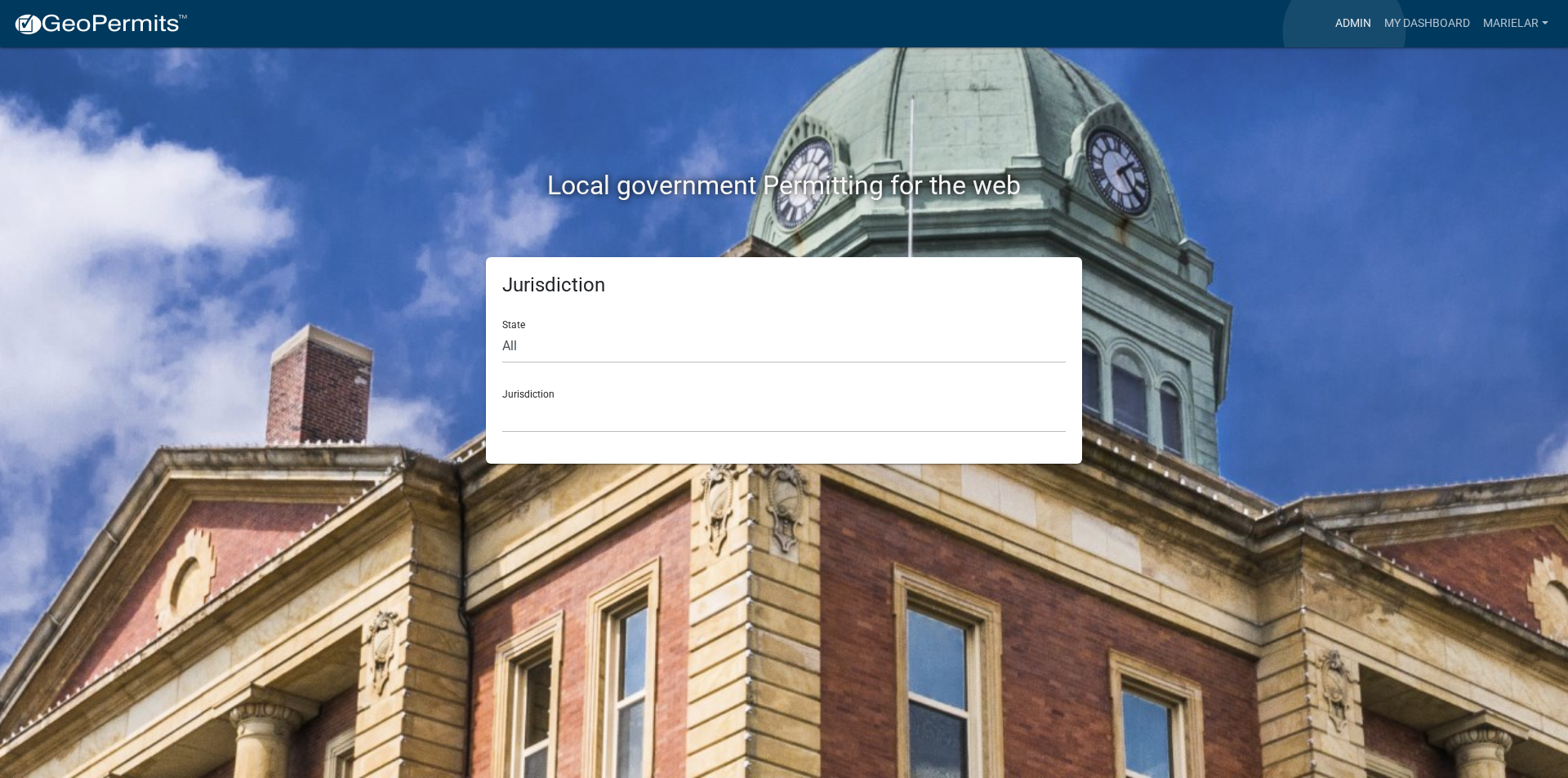
click at [1344, 32] on link "Admin" at bounding box center [1353, 24] width 49 height 31
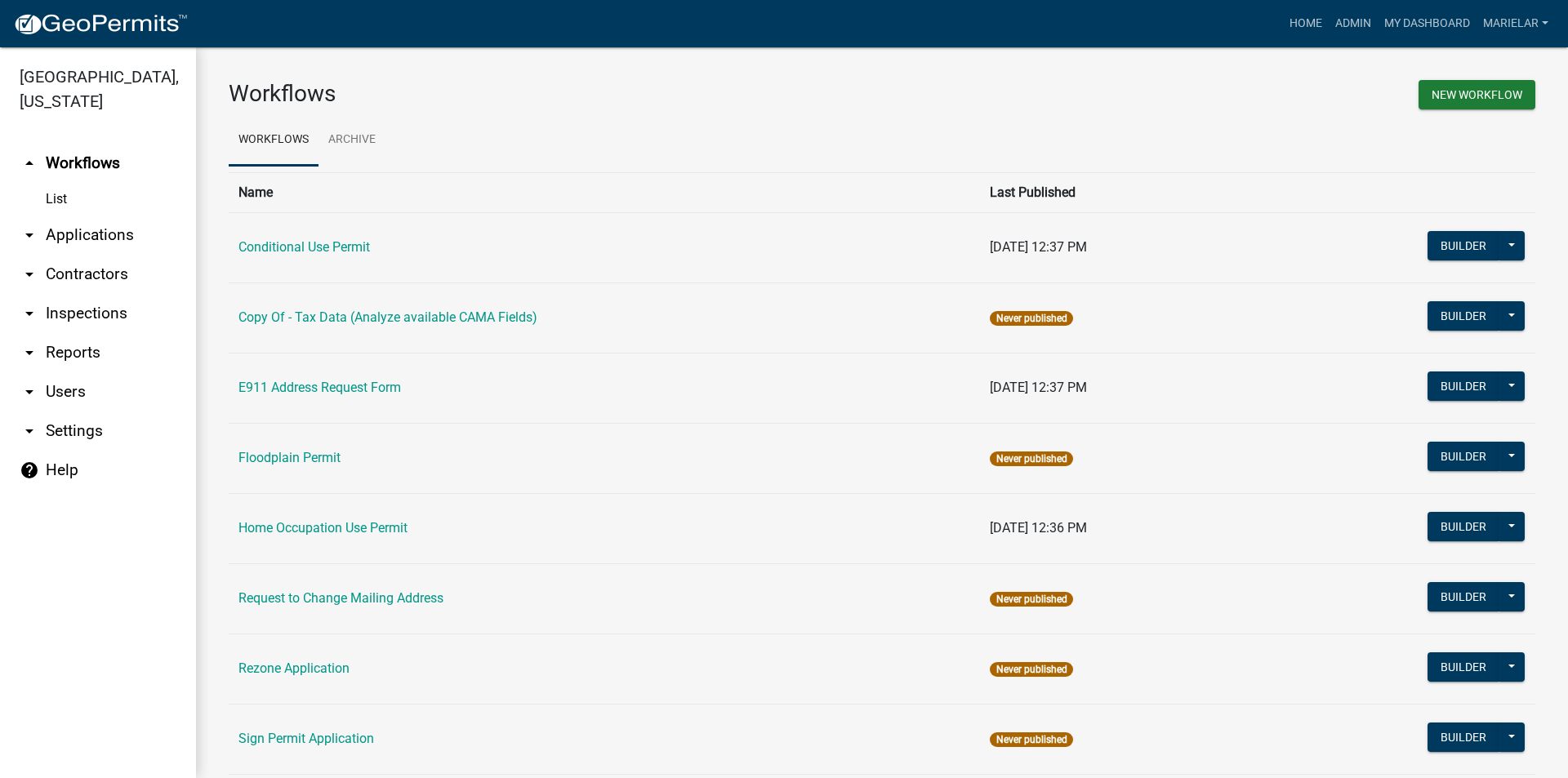
click at [28, 225] on icon "arrow_drop_down" at bounding box center [29, 235] width 20 height 20
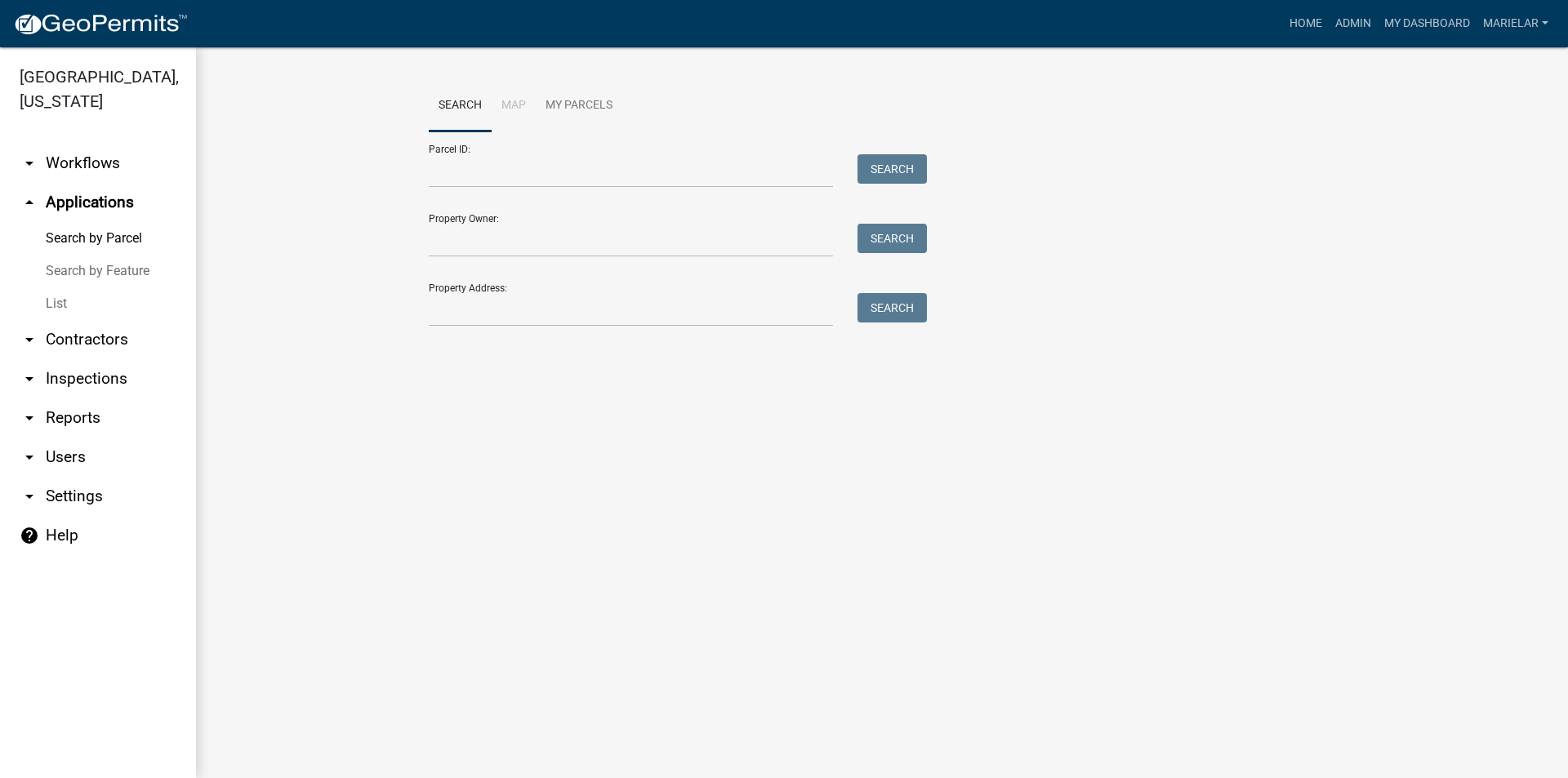
click at [63, 287] on link "List" at bounding box center [98, 303] width 196 height 33
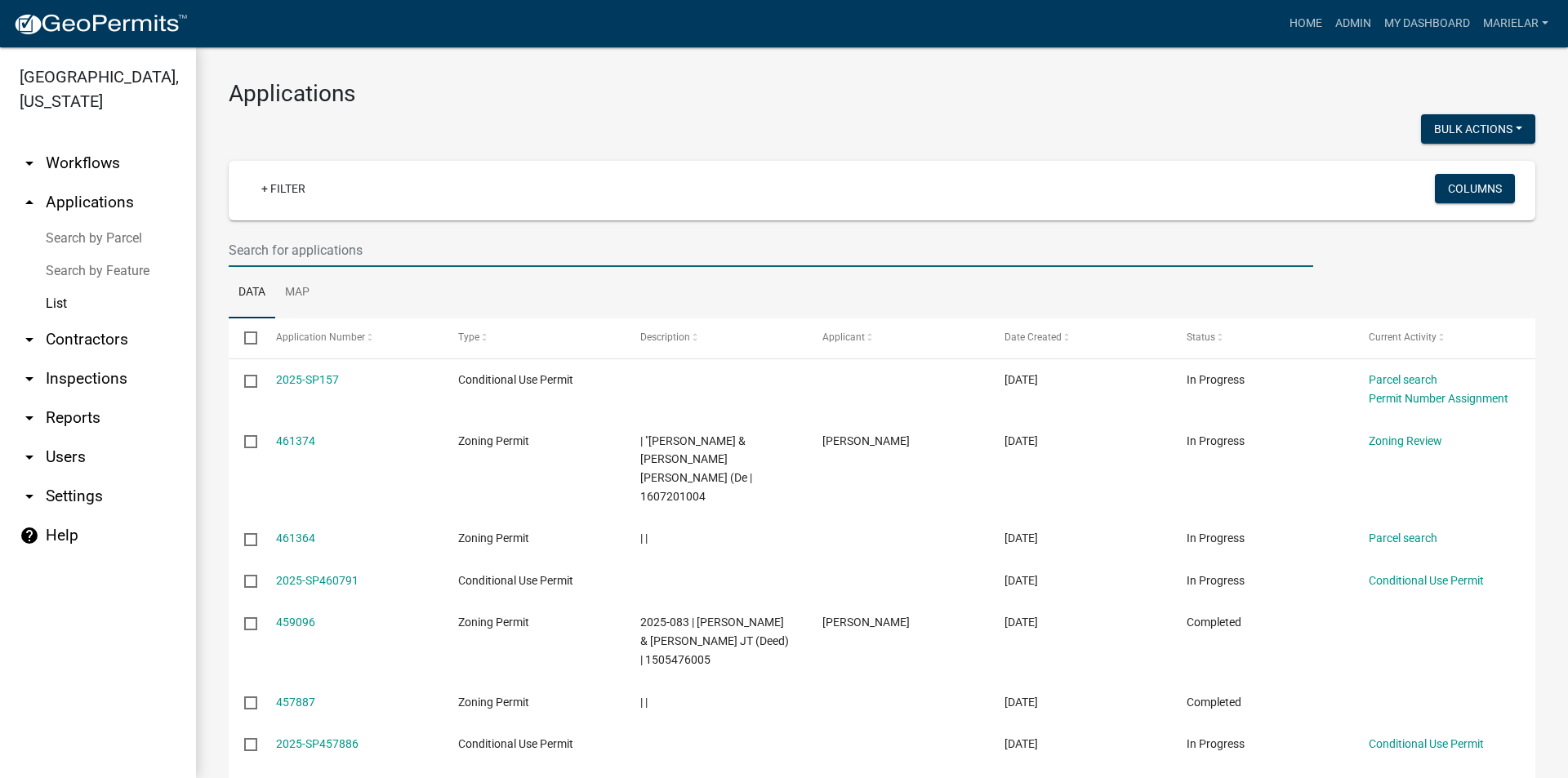
click at [356, 254] on input "text" at bounding box center [771, 250] width 1085 height 33
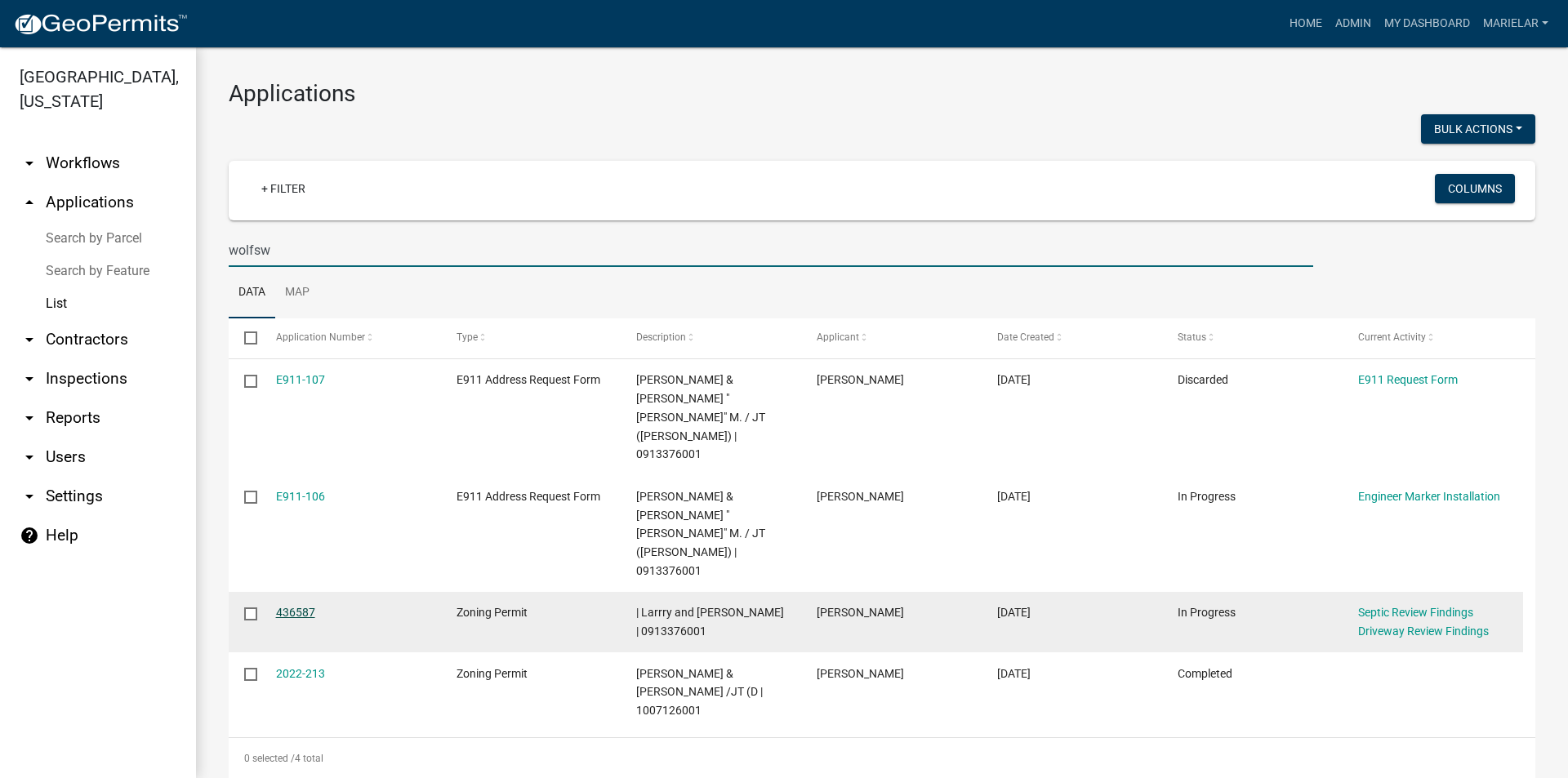
type input "wolfsw"
click at [300, 606] on link "436587" at bounding box center [296, 612] width 39 height 13
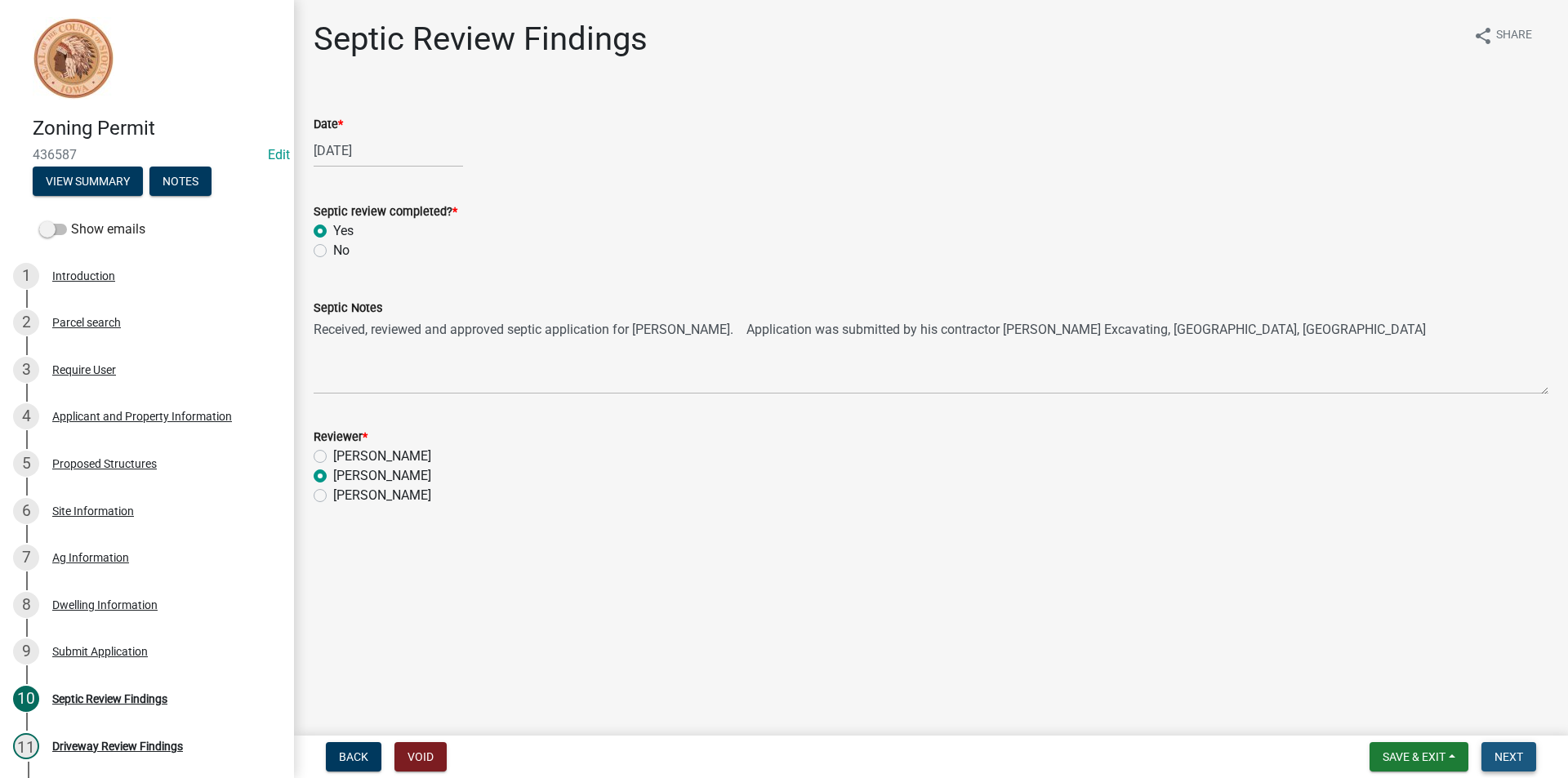
click at [1507, 756] on span "Next" at bounding box center [1508, 757] width 28 height 13
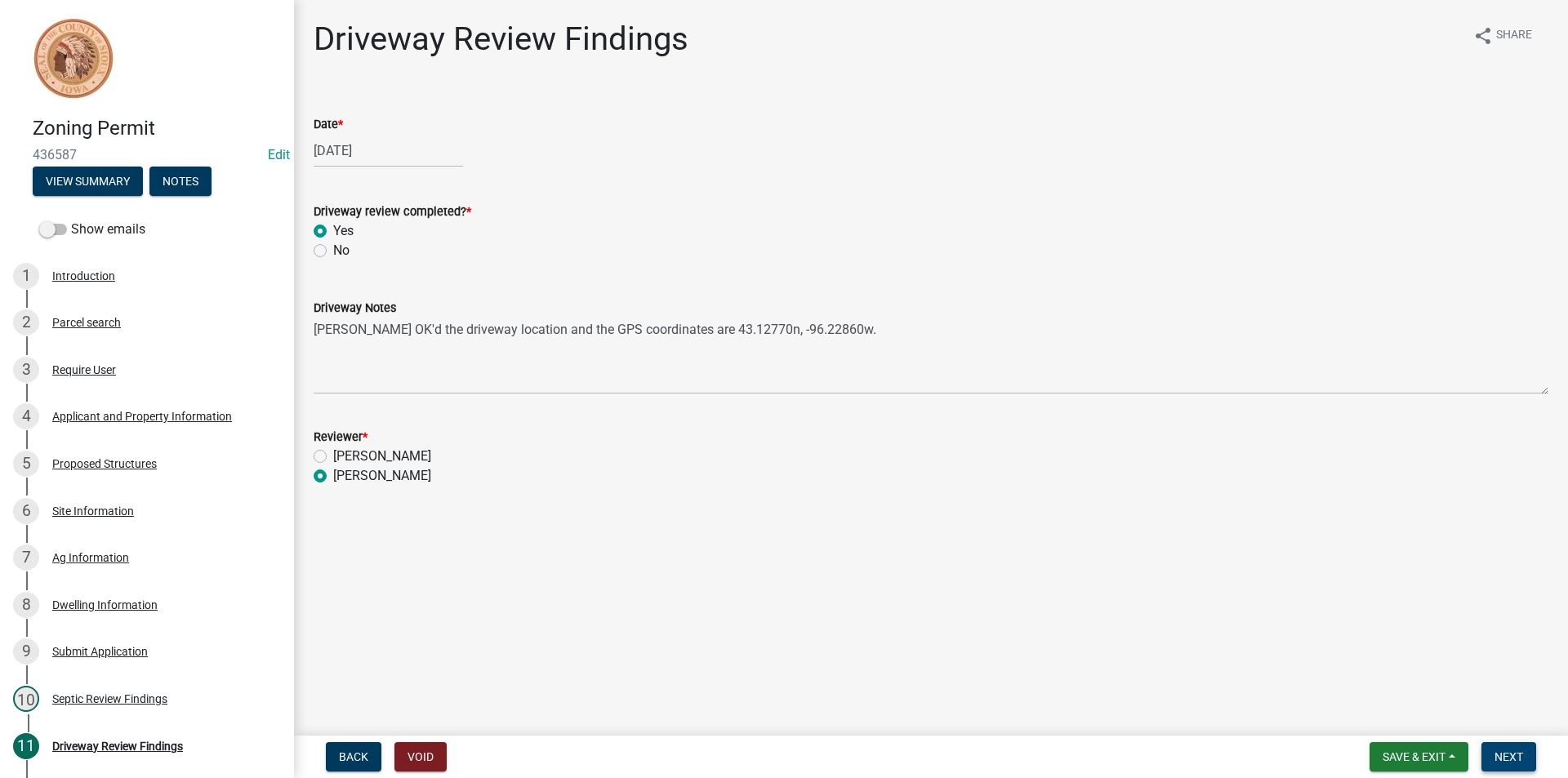
click at [1489, 753] on button "Next" at bounding box center [1509, 757] width 55 height 29
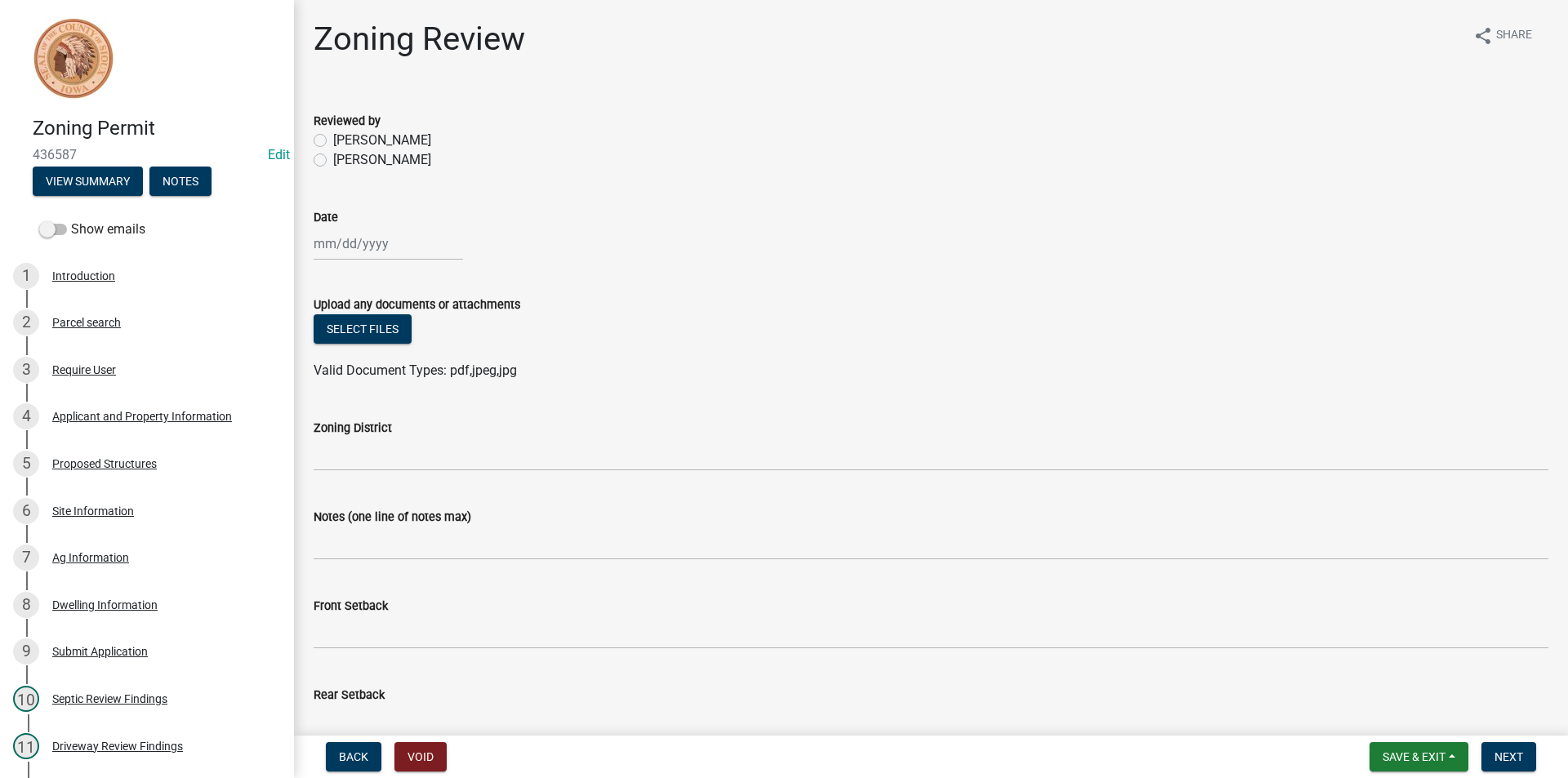
click at [847, 259] on div at bounding box center [931, 243] width 1235 height 33
drag, startPoint x: 847, startPoint y: 259, endPoint x: 696, endPoint y: 199, distance: 162.5
click at [696, 199] on div "Date" at bounding box center [931, 222] width 1235 height 76
click at [333, 161] on label "[PERSON_NAME]" at bounding box center [382, 159] width 98 height 20
click at [333, 161] on input "[PERSON_NAME]" at bounding box center [338, 155] width 10 height 10
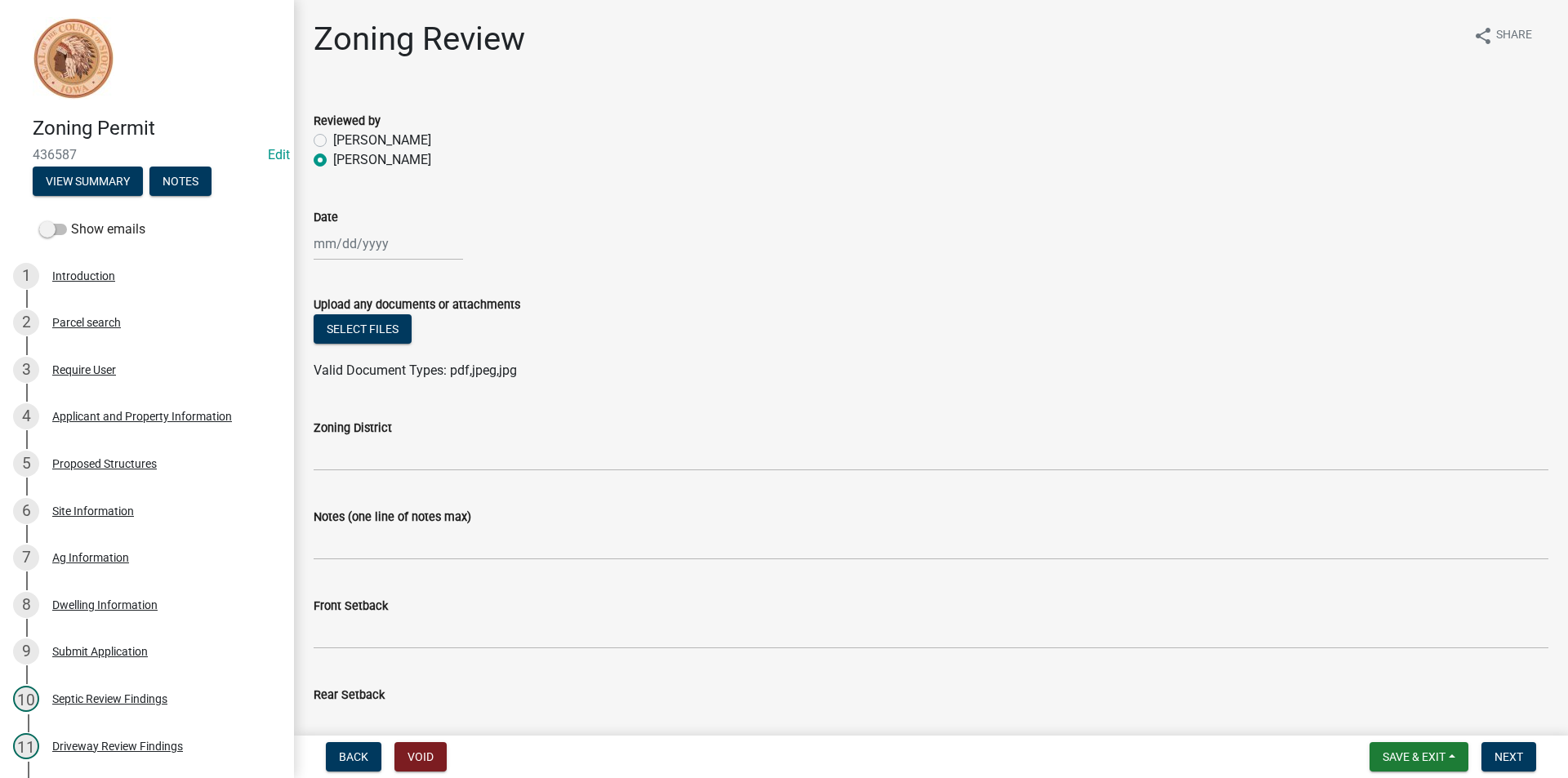
radio input "true"
click at [379, 237] on div at bounding box center [388, 243] width 149 height 33
select select "8"
select select "2025"
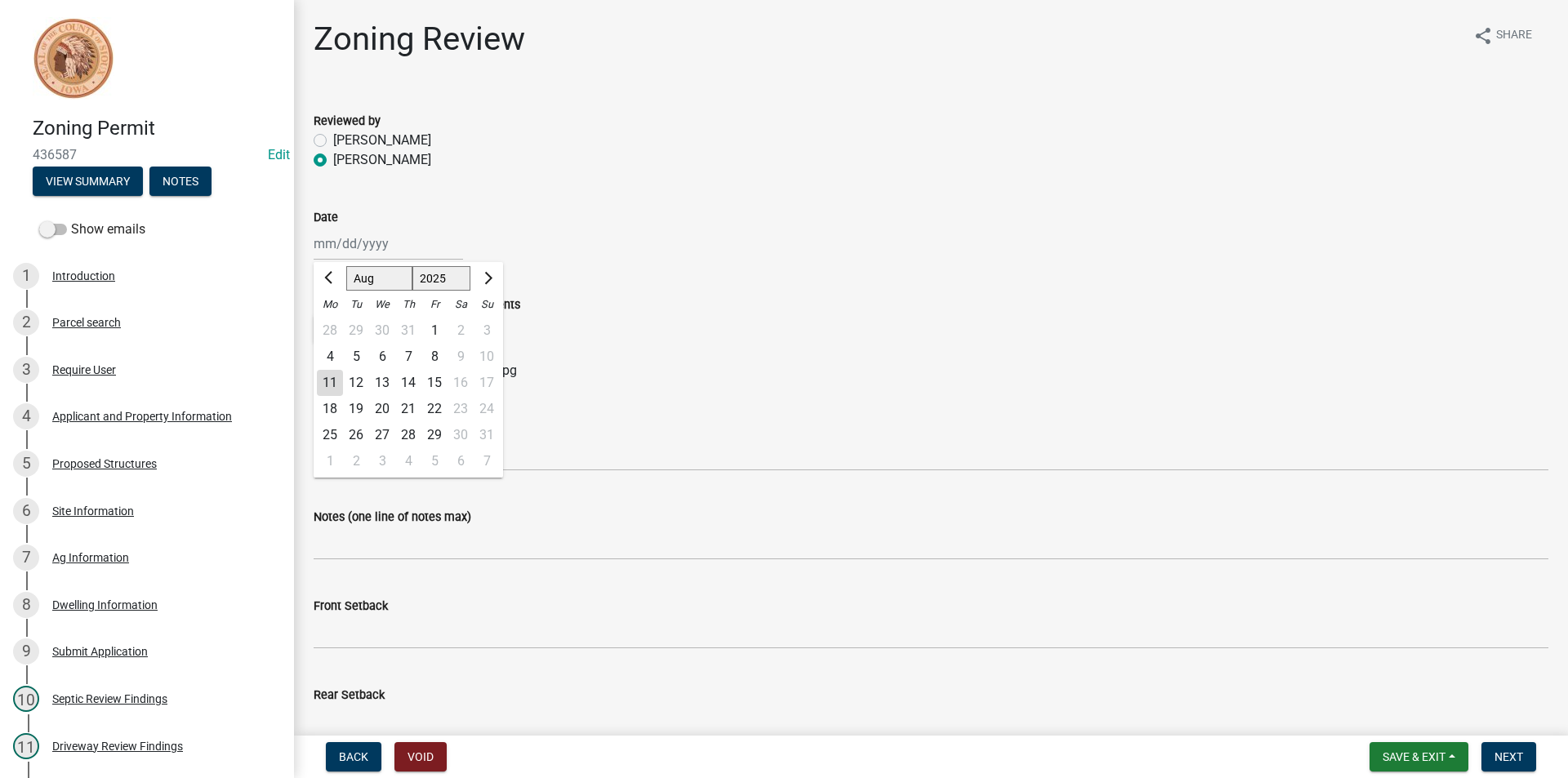
click at [330, 379] on div "11" at bounding box center [330, 383] width 26 height 26
type input "[DATE]"
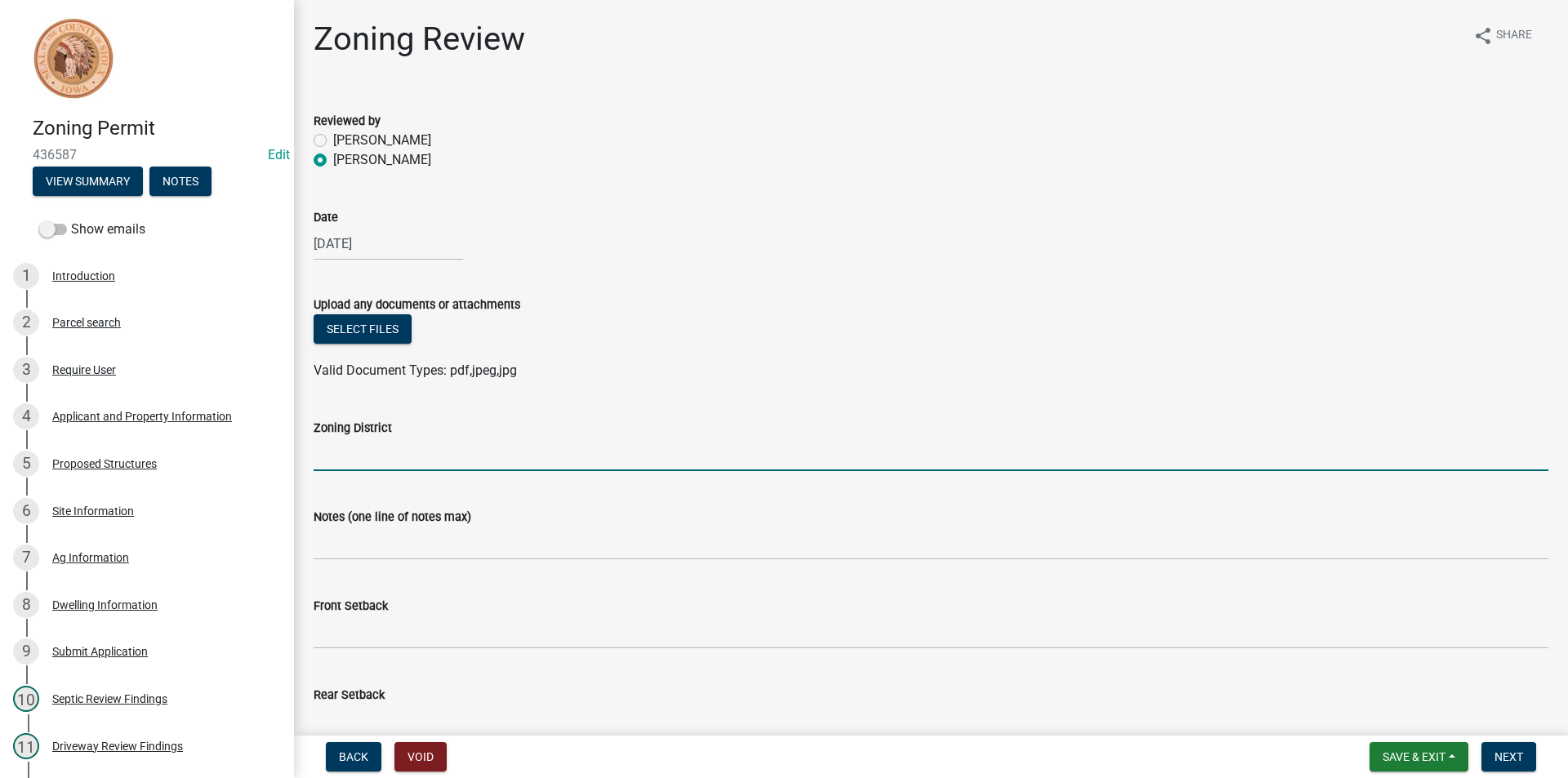
click at [392, 453] on input "Zoning District" at bounding box center [931, 454] width 1235 height 33
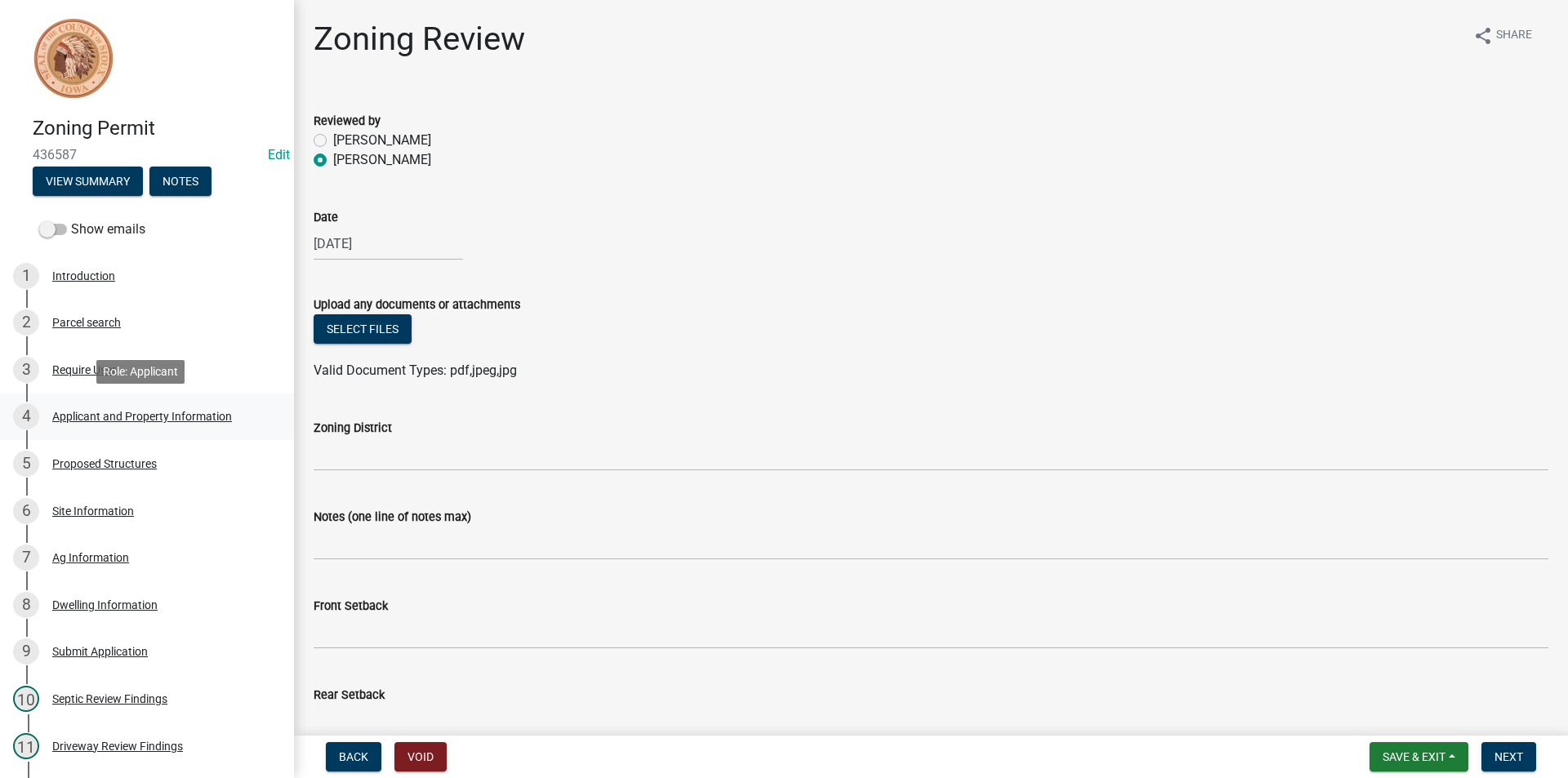
click at [192, 428] on div "4 Applicant and Property Information" at bounding box center [140, 416] width 254 height 26
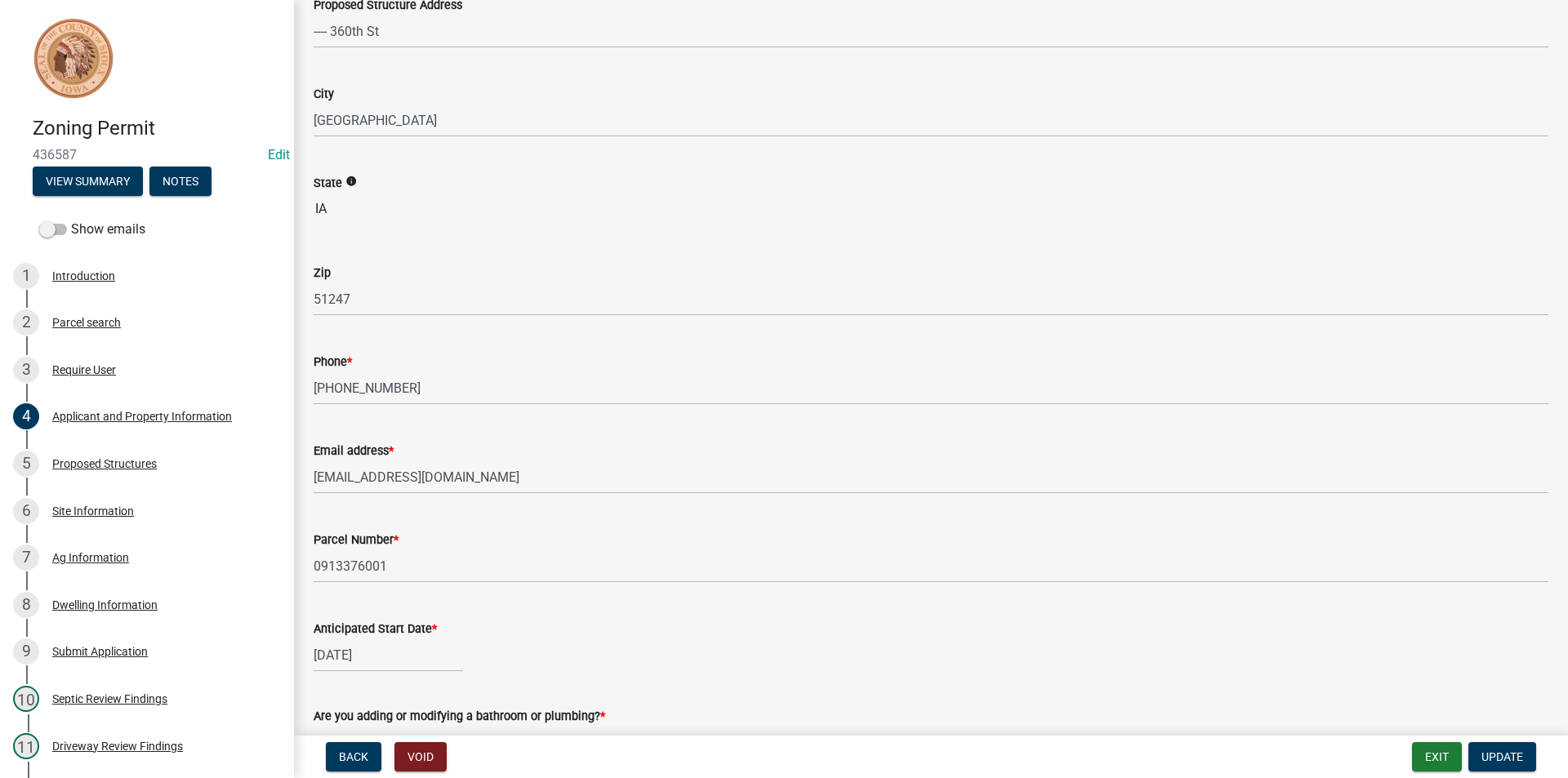
scroll to position [326, 0]
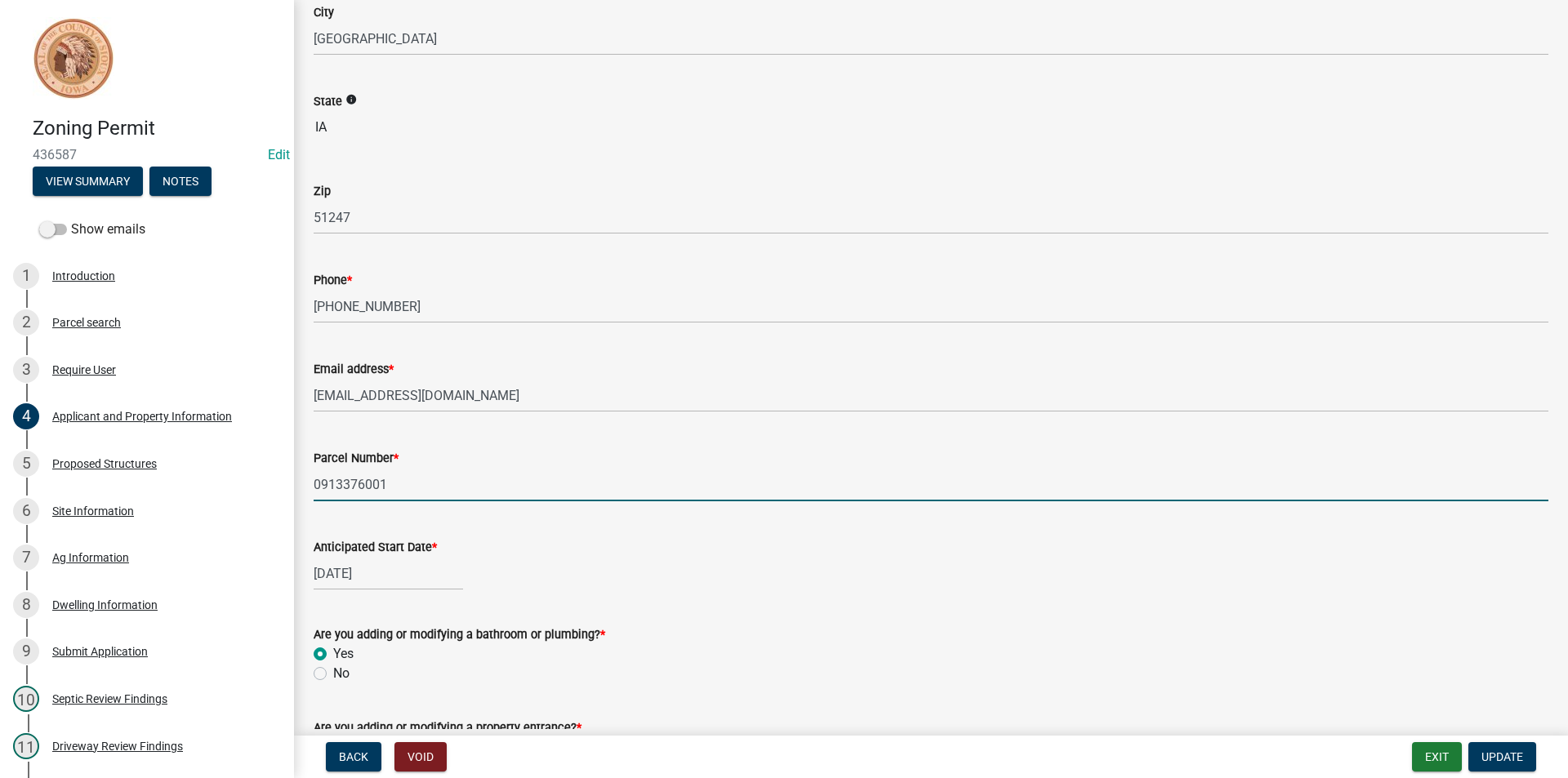
click at [359, 482] on input "0913376001" at bounding box center [931, 484] width 1235 height 33
